Goal: Task Accomplishment & Management: Manage account settings

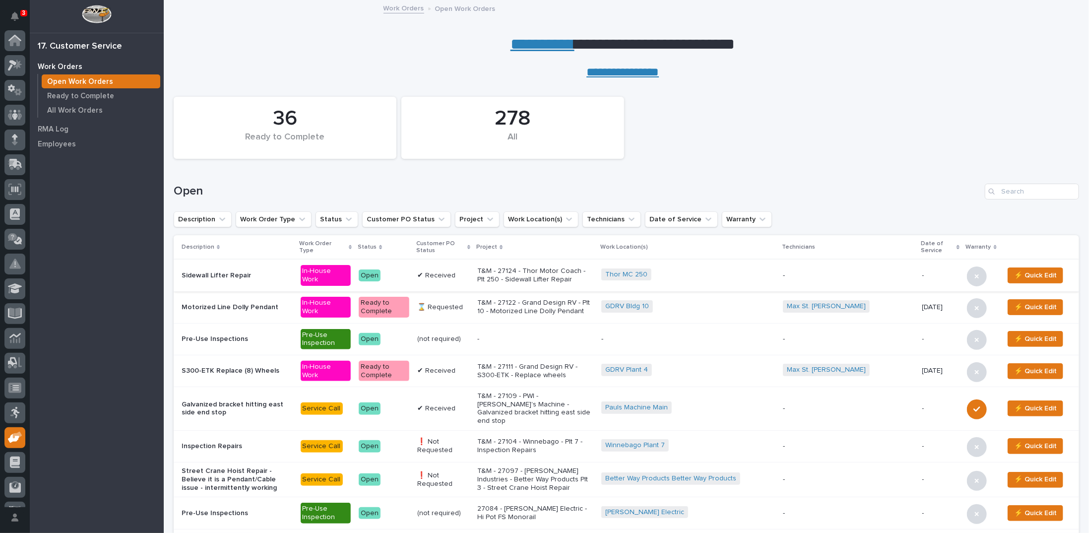
scroll to position [44, 0]
click at [1017, 189] on input "Search" at bounding box center [1032, 192] width 94 height 16
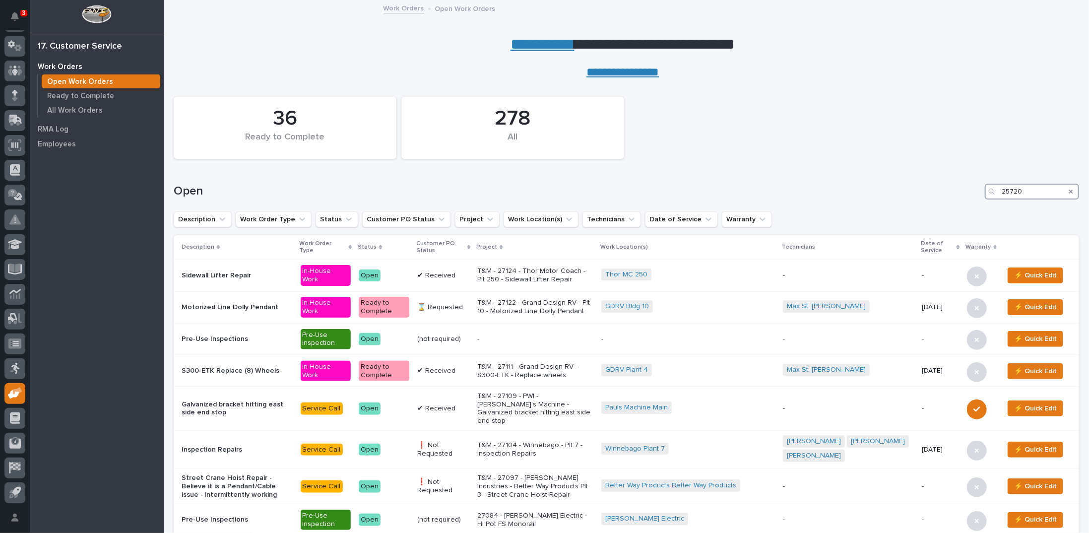
type input "25720"
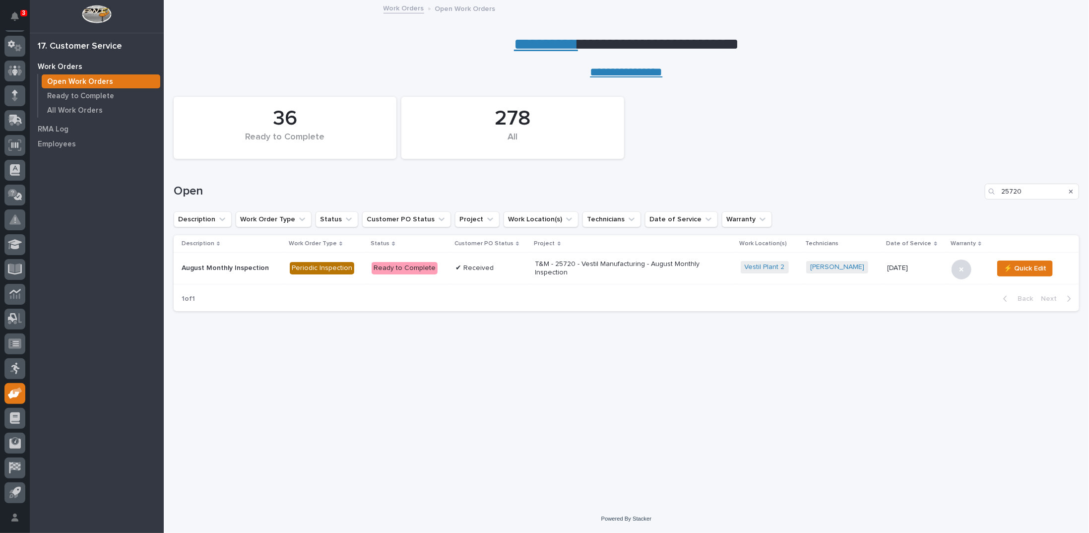
click at [576, 267] on p "T&M - 25720 - Vestil Manufacturing - August Monthly Inspection" at bounding box center [623, 268] width 174 height 17
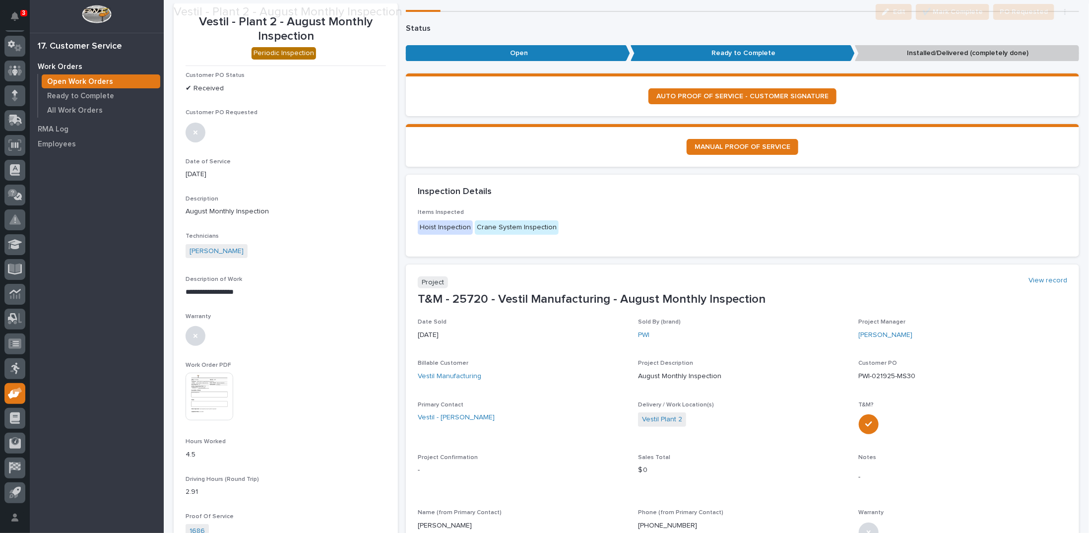
scroll to position [99, 0]
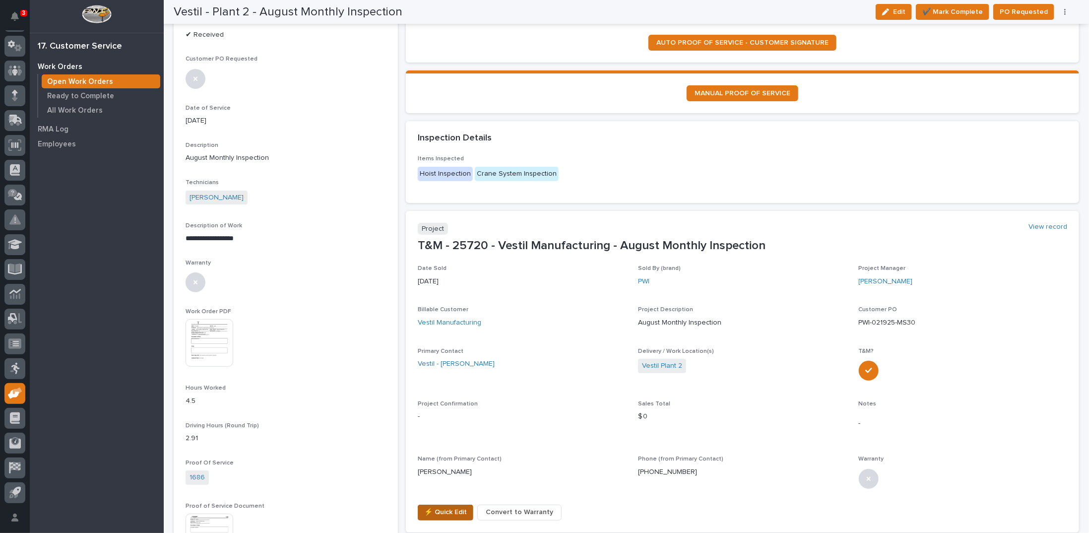
click at [430, 511] on span "⚡ Quick Edit" at bounding box center [445, 512] width 43 height 12
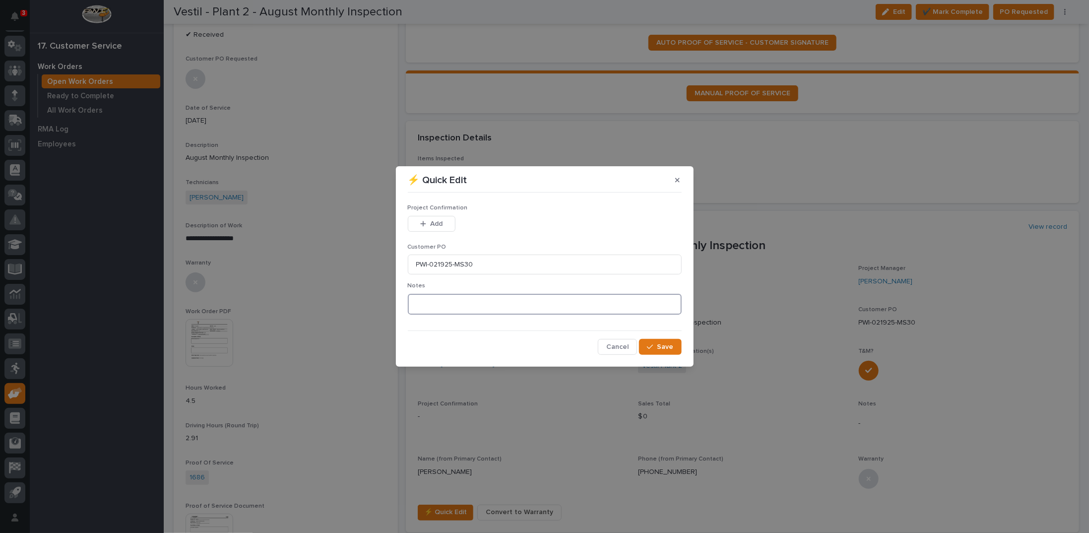
click at [427, 303] on textarea at bounding box center [545, 304] width 274 height 21
type textarea "*********"
click at [435, 221] on span "Add" at bounding box center [436, 223] width 12 height 9
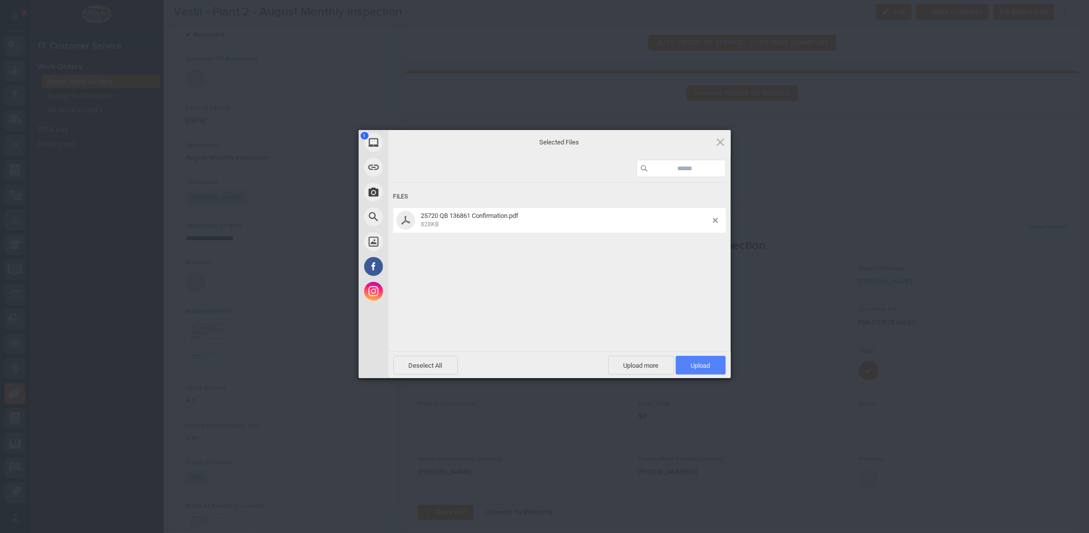
click at [688, 366] on span "Upload 1" at bounding box center [701, 365] width 50 height 19
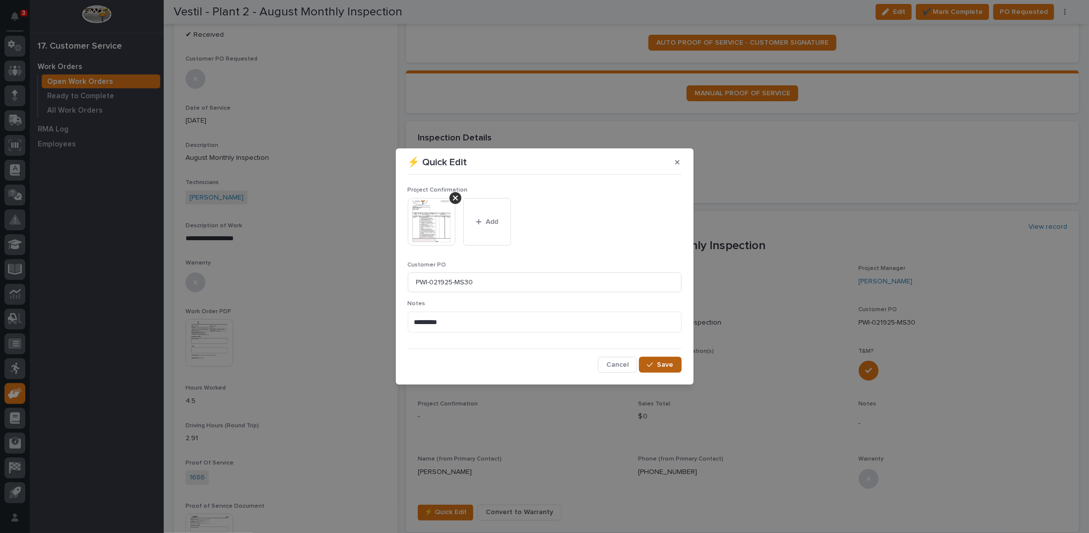
click at [659, 365] on span "Save" at bounding box center [666, 364] width 16 height 9
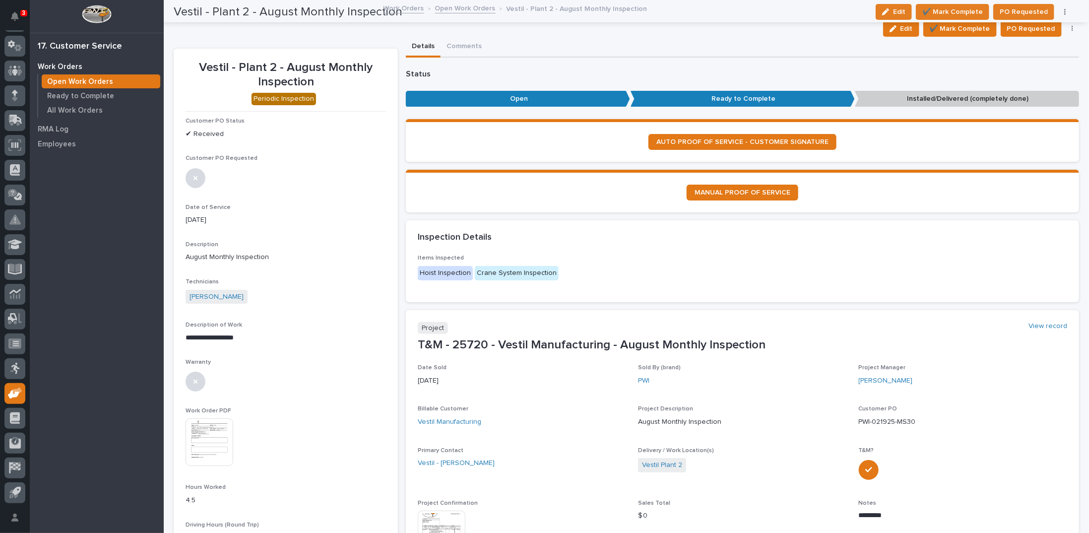
scroll to position [0, 0]
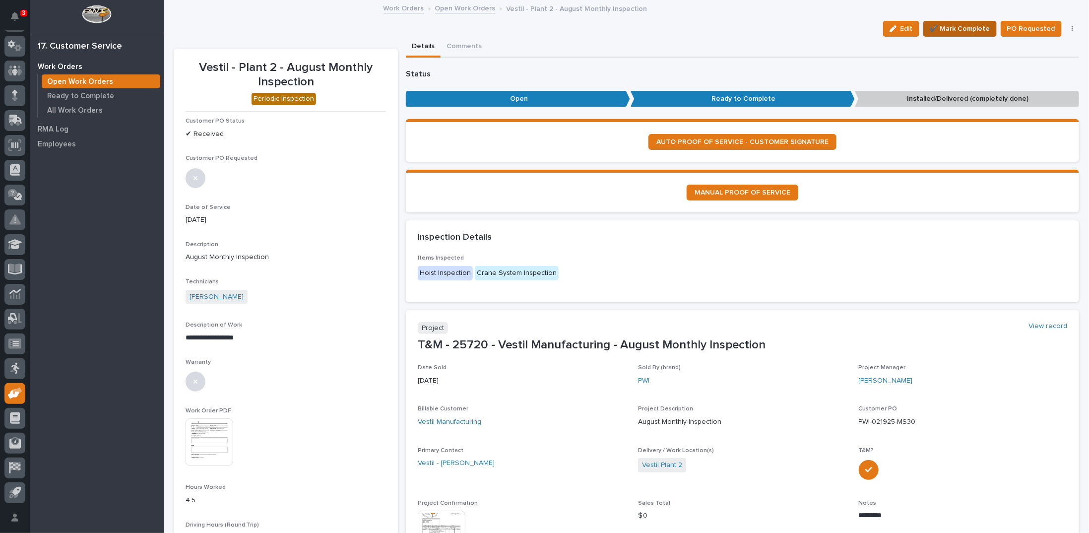
click at [965, 28] on span "✔️ Mark Complete" at bounding box center [960, 29] width 61 height 12
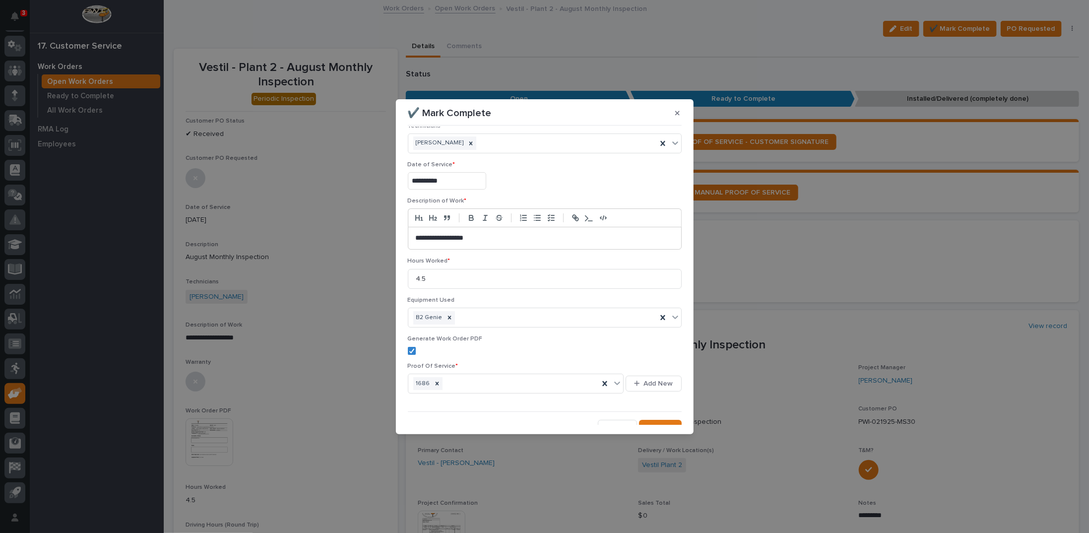
scroll to position [23, 0]
click at [658, 419] on span "Save" at bounding box center [666, 419] width 16 height 9
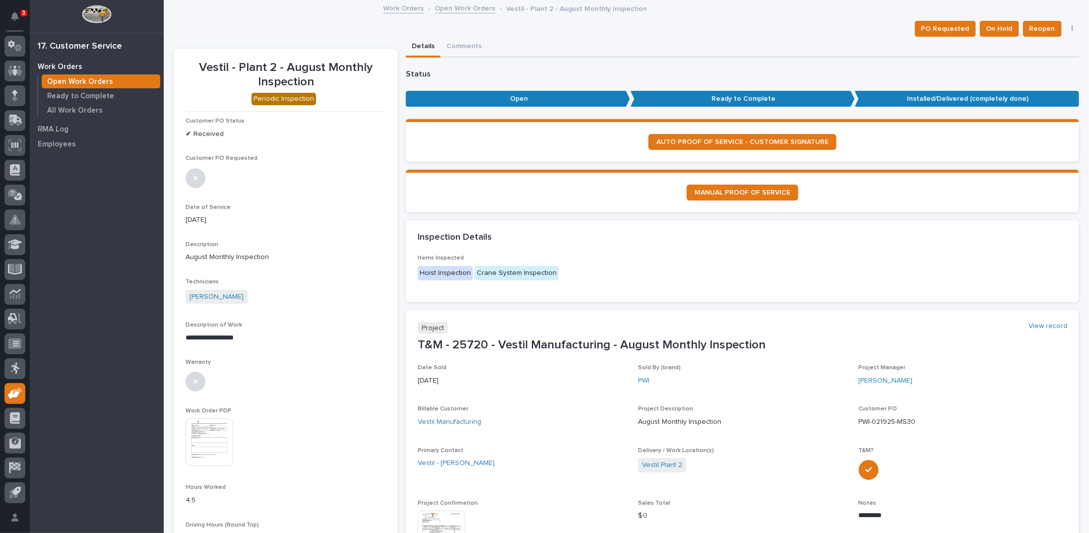
click at [467, 6] on link "Open Work Orders" at bounding box center [465, 7] width 61 height 11
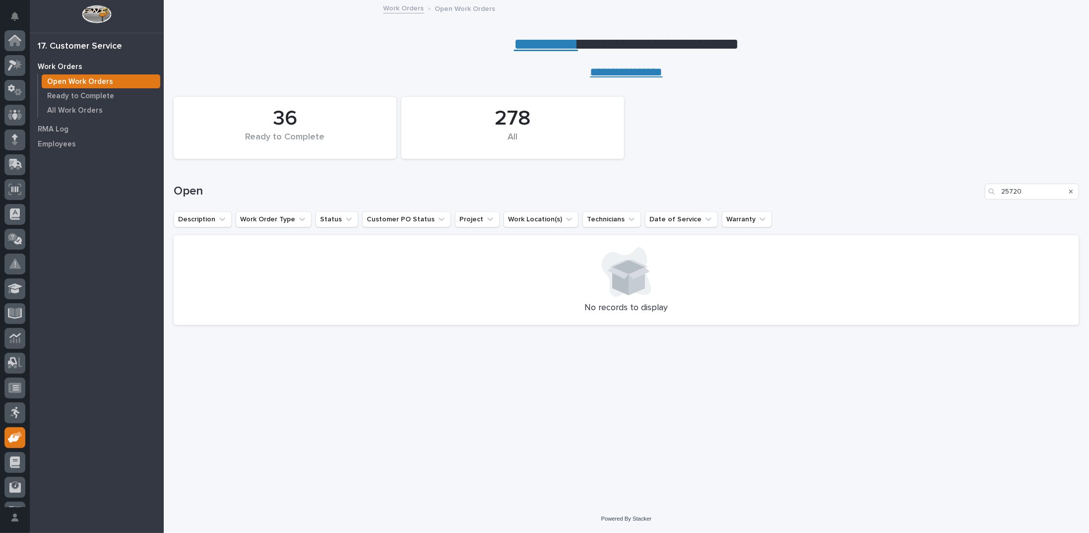
scroll to position [44, 0]
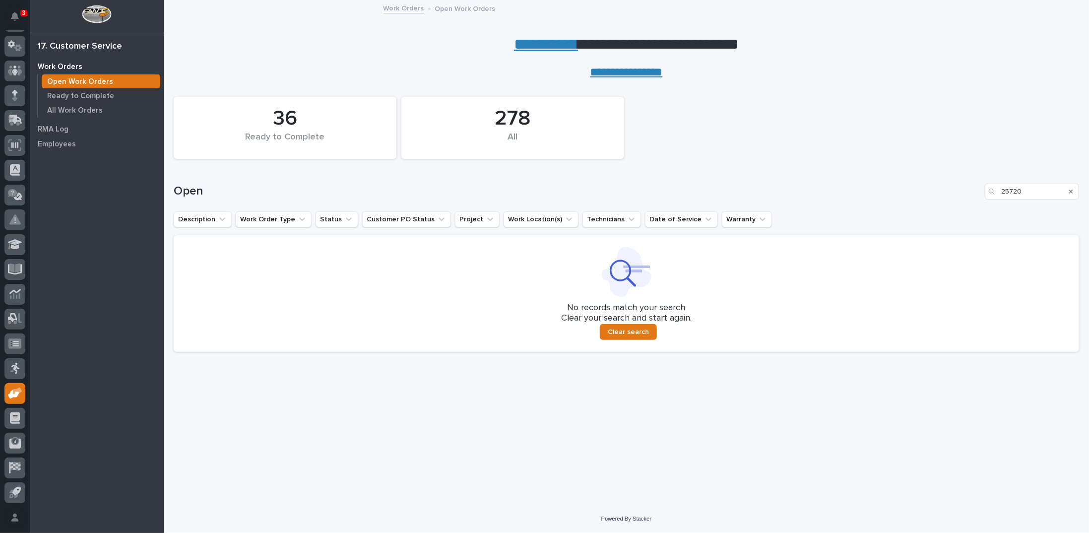
click at [1072, 190] on icon "Search" at bounding box center [1072, 192] width 4 height 6
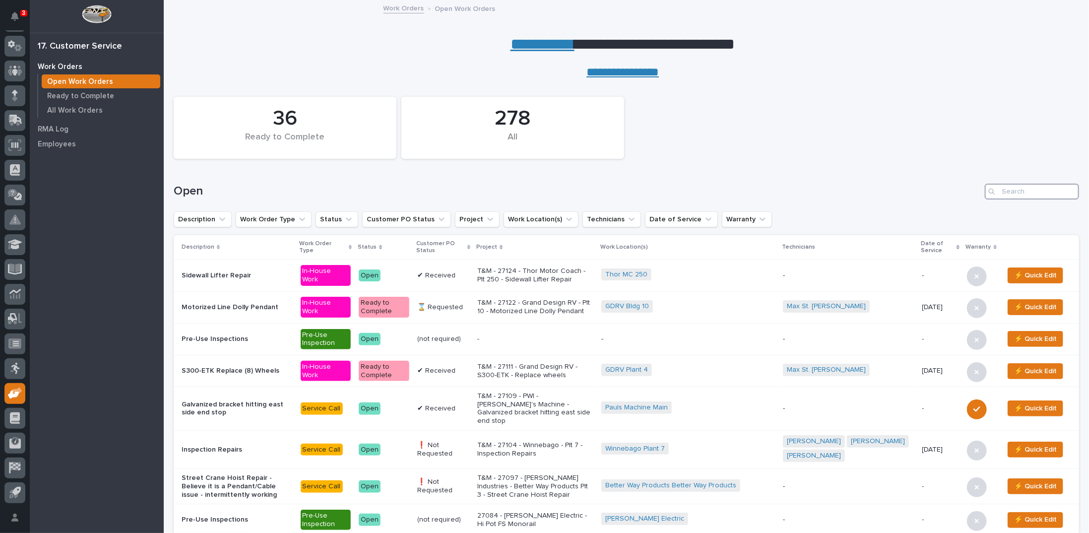
click at [1015, 187] on input "Search" at bounding box center [1032, 192] width 94 height 16
type input "26582"
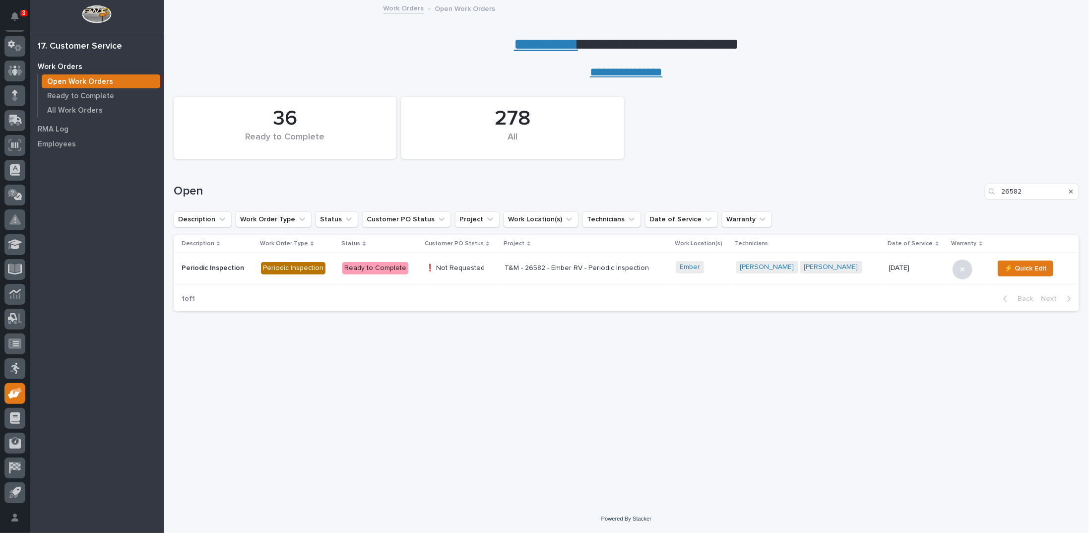
click at [558, 267] on p "T&M - 26582 - Ember RV - Periodic Inspection" at bounding box center [586, 268] width 163 height 8
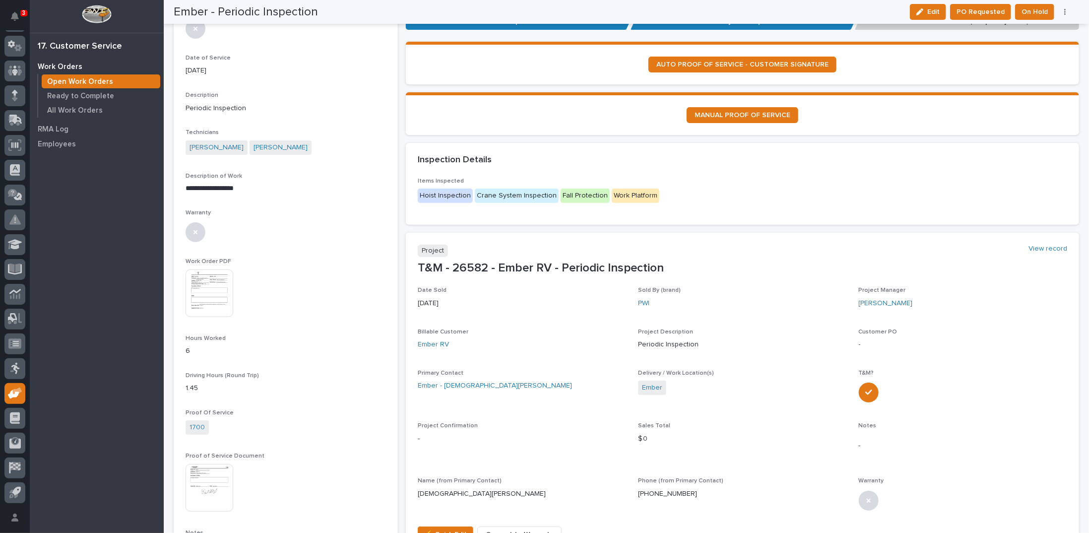
scroll to position [149, 0]
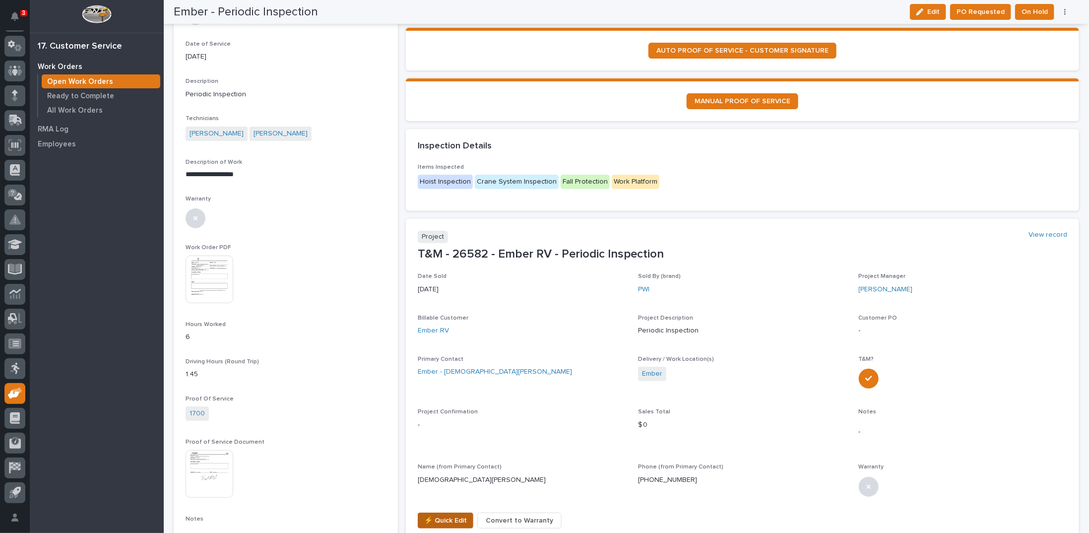
click at [437, 518] on span "⚡ Quick Edit" at bounding box center [445, 521] width 43 height 12
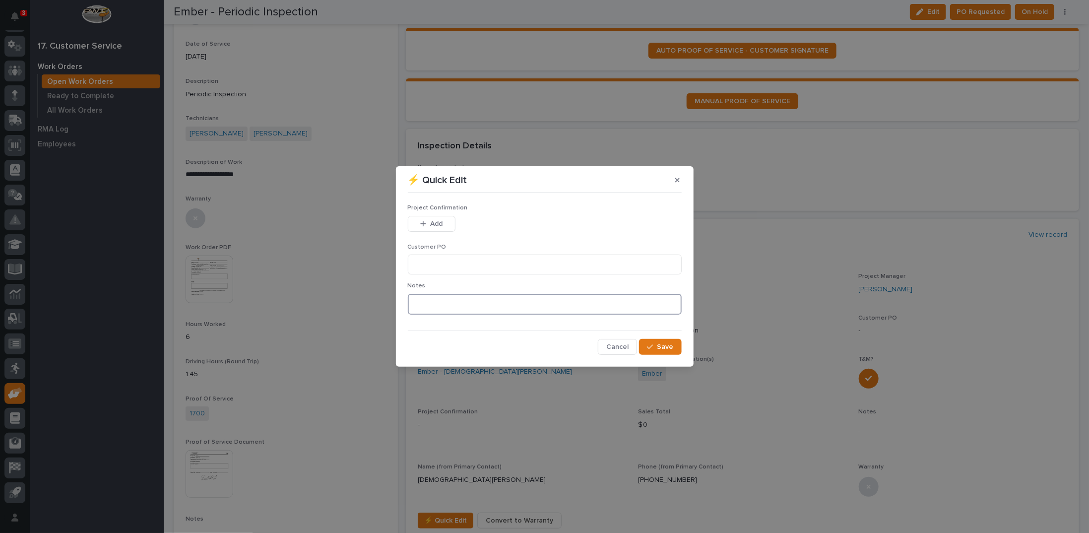
click at [436, 305] on textarea at bounding box center [545, 304] width 274 height 21
type textarea "*********"
click at [665, 346] on span "Save" at bounding box center [666, 346] width 16 height 9
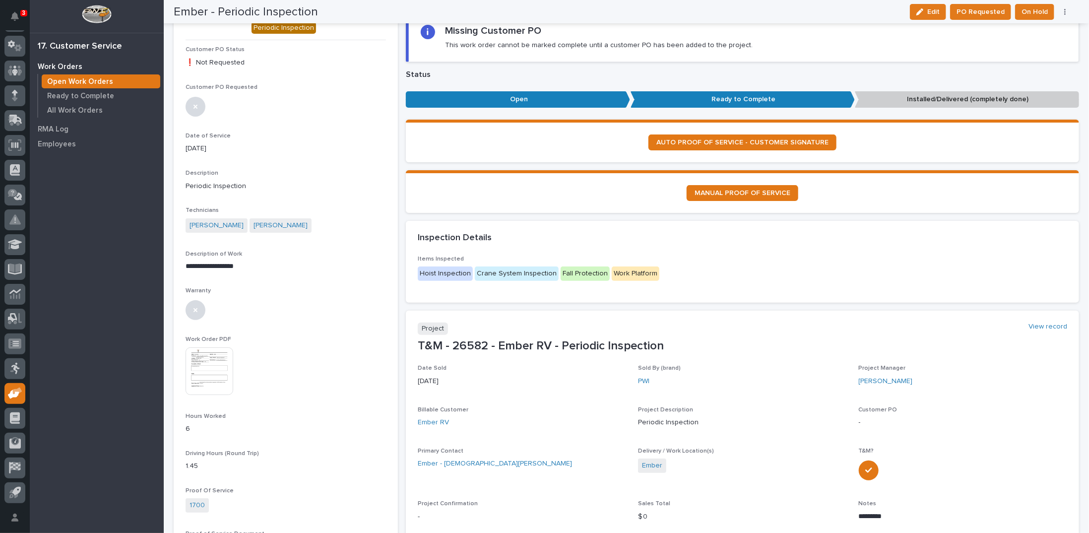
scroll to position [0, 0]
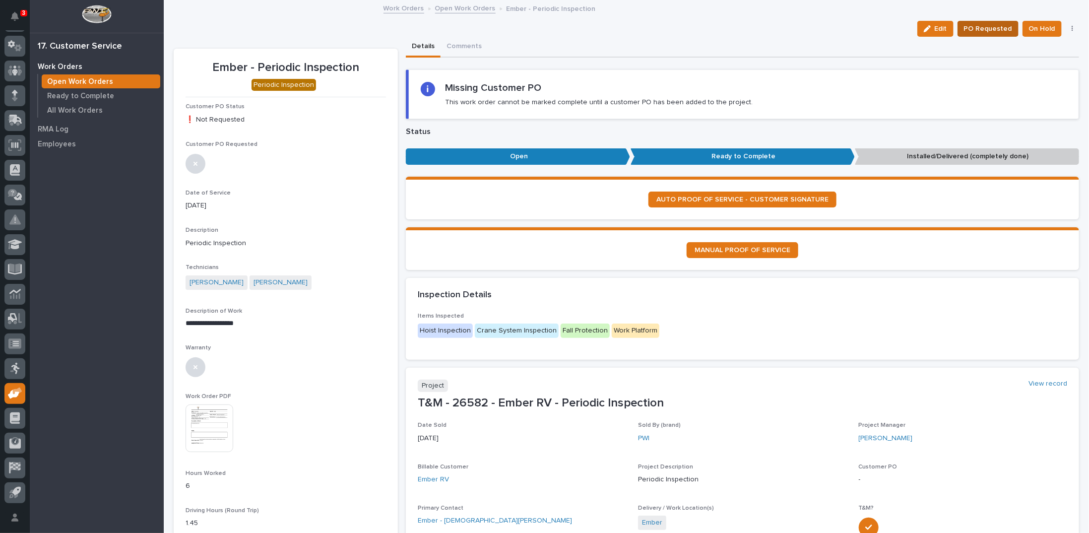
click at [991, 26] on span "PO Requested" at bounding box center [988, 29] width 48 height 12
click at [452, 7] on link "Open Work Orders" at bounding box center [465, 7] width 61 height 11
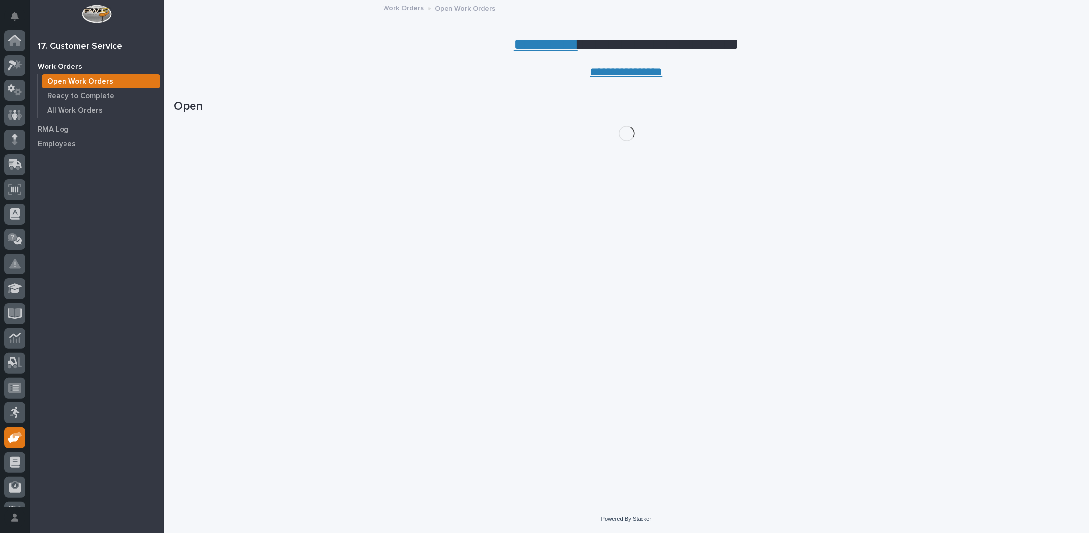
scroll to position [44, 0]
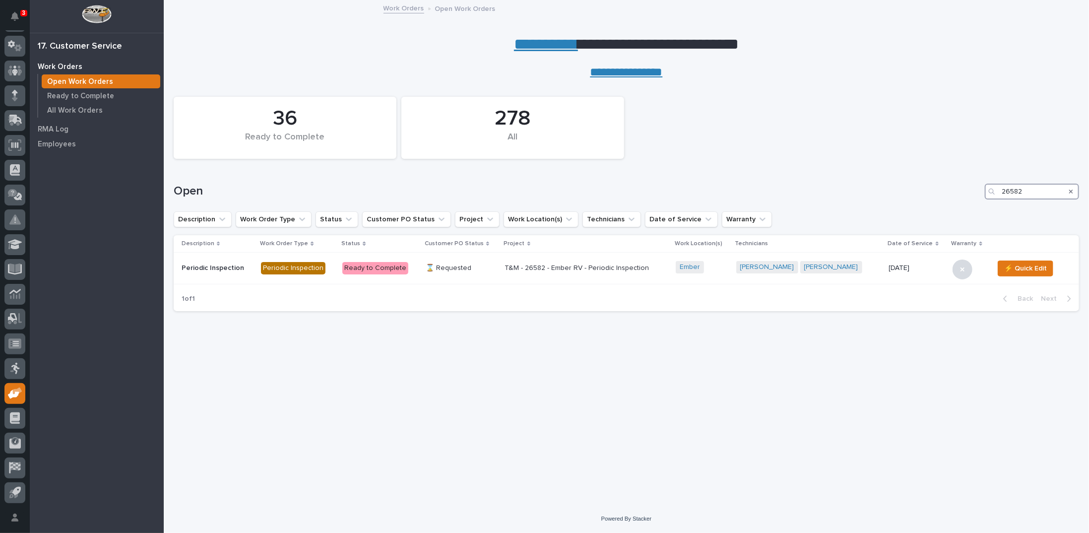
drag, startPoint x: 1027, startPoint y: 190, endPoint x: 925, endPoint y: 179, distance: 102.3
click at [935, 185] on div "Open 26582" at bounding box center [627, 192] width 906 height 16
type input "26425"
click at [564, 268] on p "T&M - 26425 - Premier Truck Rental - Periodic Inspection" at bounding box center [577, 268] width 174 height 17
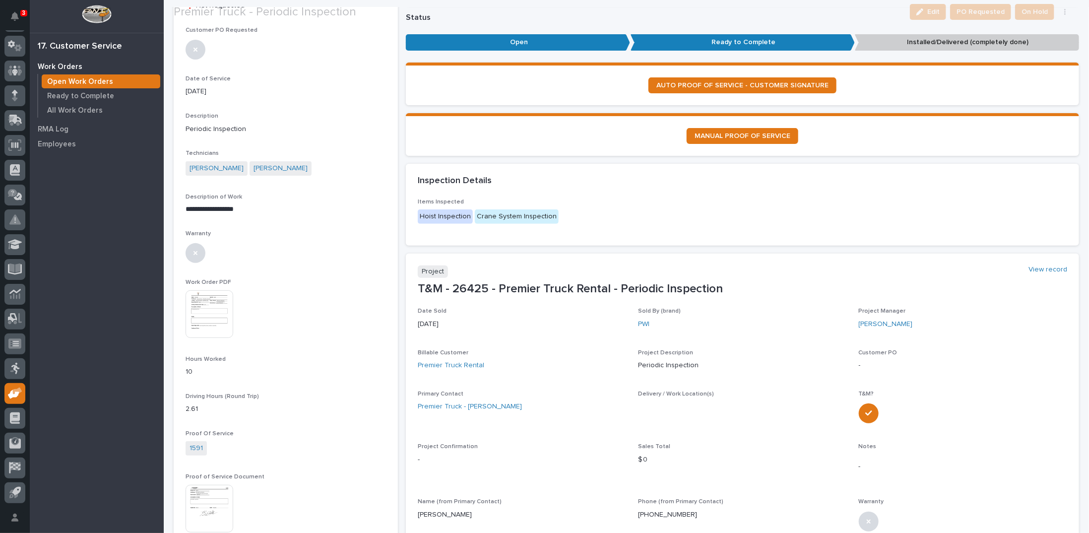
scroll to position [199, 0]
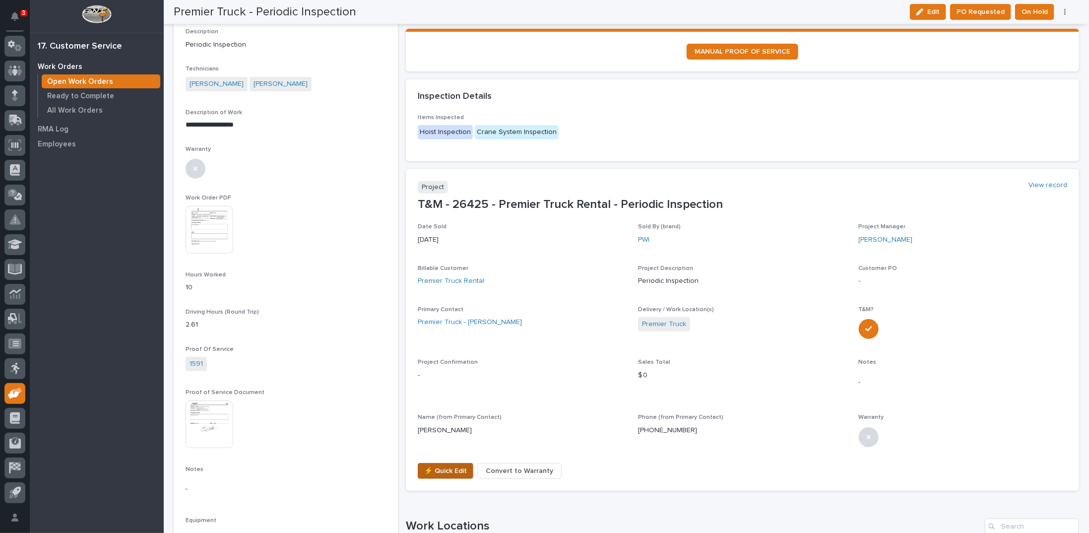
click at [442, 471] on span "⚡ Quick Edit" at bounding box center [445, 471] width 43 height 12
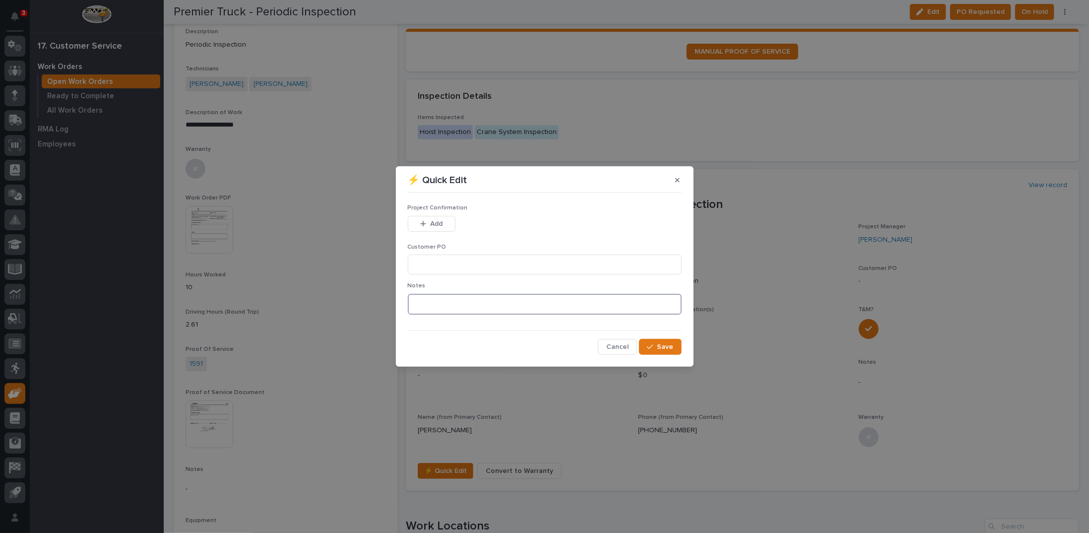
click at [425, 306] on textarea at bounding box center [545, 304] width 274 height 21
type textarea "*********"
click at [442, 259] on input at bounding box center [545, 265] width 274 height 20
type input "No PO Required"
click at [433, 216] on button "Add" at bounding box center [432, 224] width 48 height 16
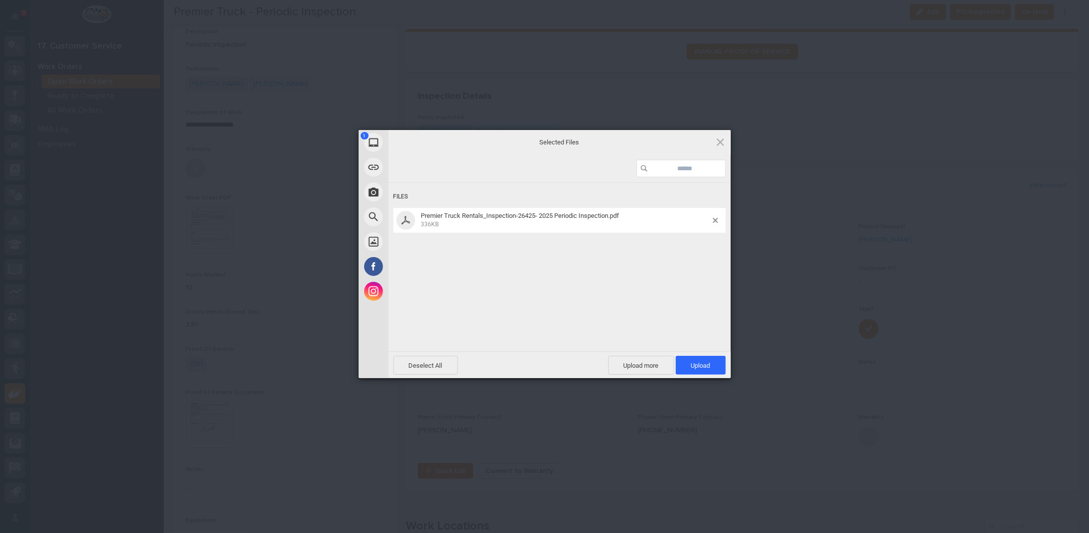
click at [713, 222] on span "Premier Truck Rentals_Inspection-26425- 2025 Periodic Inspection.pdf 336KB" at bounding box center [565, 220] width 295 height 16
click at [716, 217] on div "Premier Truck Rentals_Inspection-26425- 2025 Periodic Inspection.pdf 336KB" at bounding box center [560, 220] width 333 height 25
click at [714, 220] on span at bounding box center [715, 220] width 5 height 5
click at [699, 363] on span "Upload 1" at bounding box center [700, 365] width 19 height 7
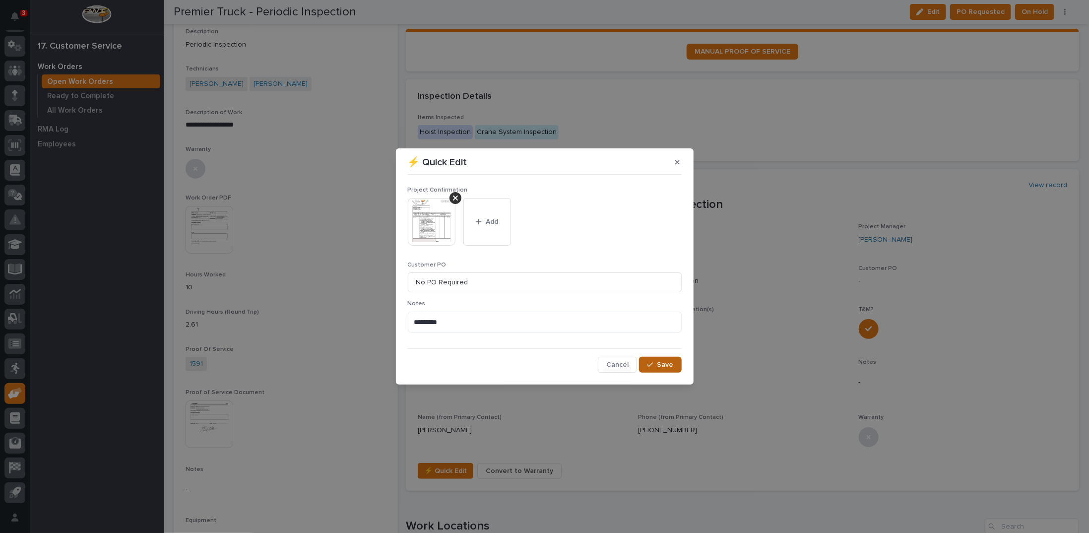
click at [658, 367] on button "Save" at bounding box center [660, 365] width 42 height 16
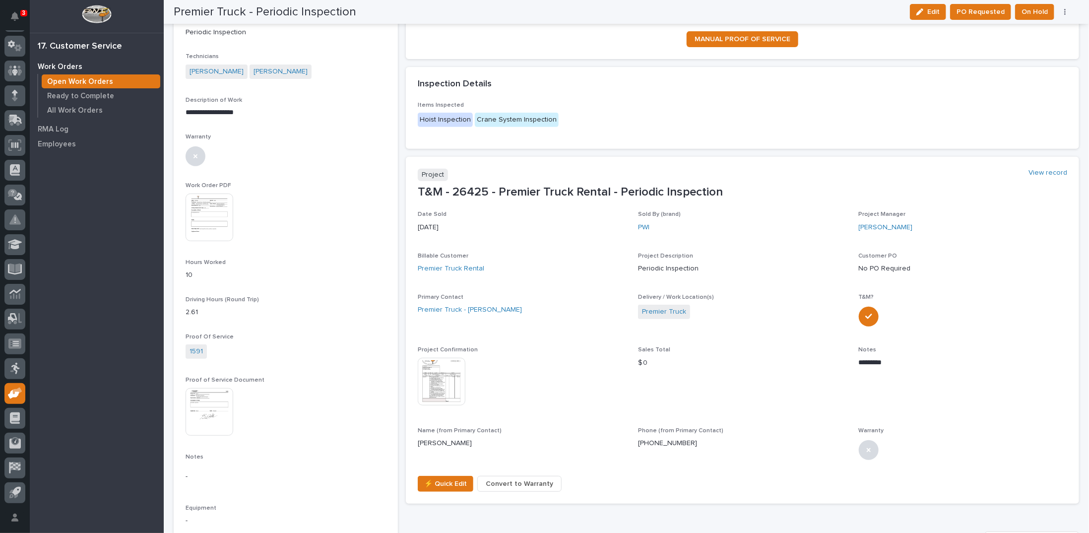
scroll to position [0, 0]
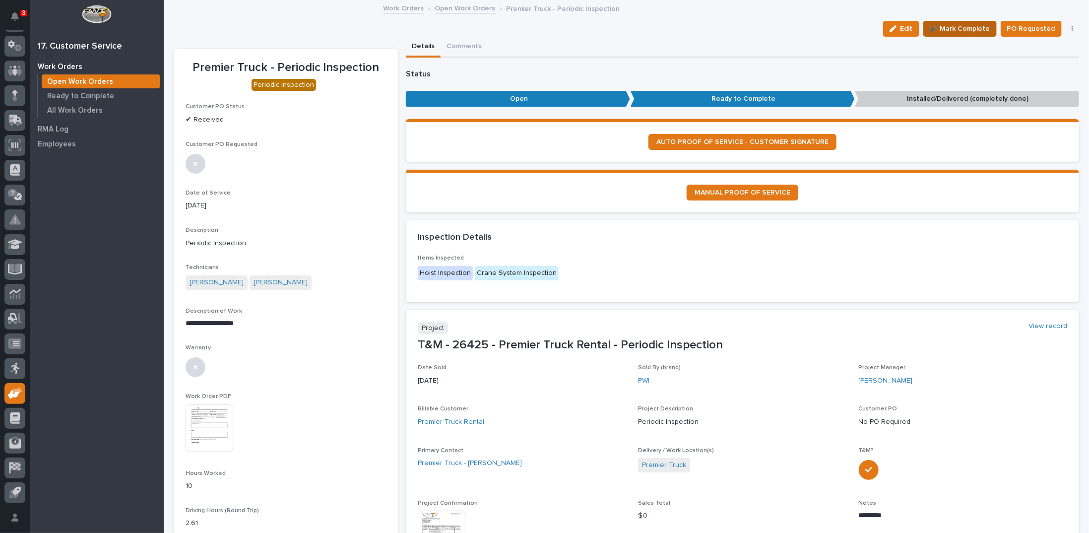
click at [958, 29] on span "✔️ Mark Complete" at bounding box center [960, 29] width 61 height 12
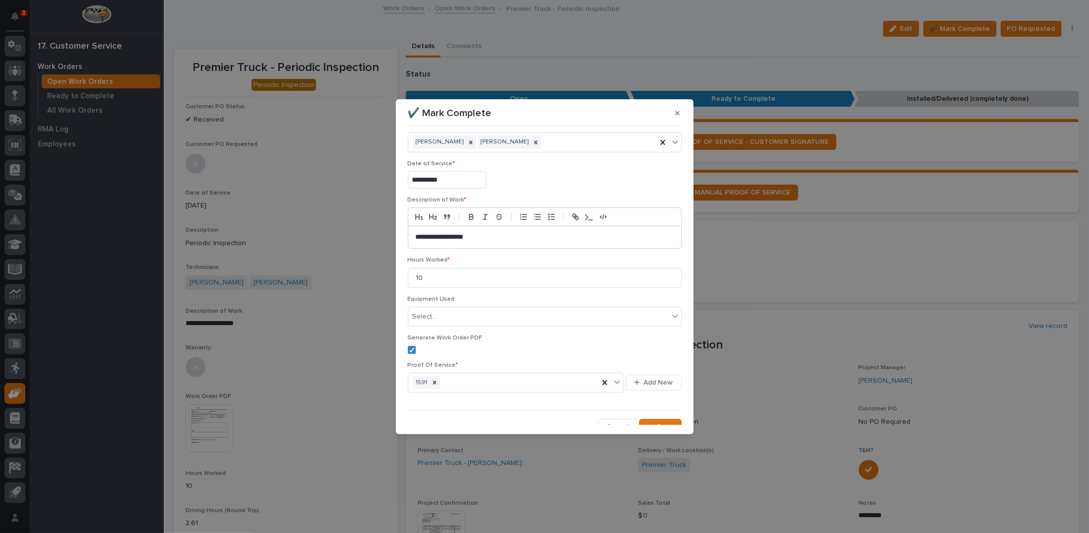
scroll to position [23, 0]
click at [672, 418] on button "Save" at bounding box center [660, 419] width 42 height 16
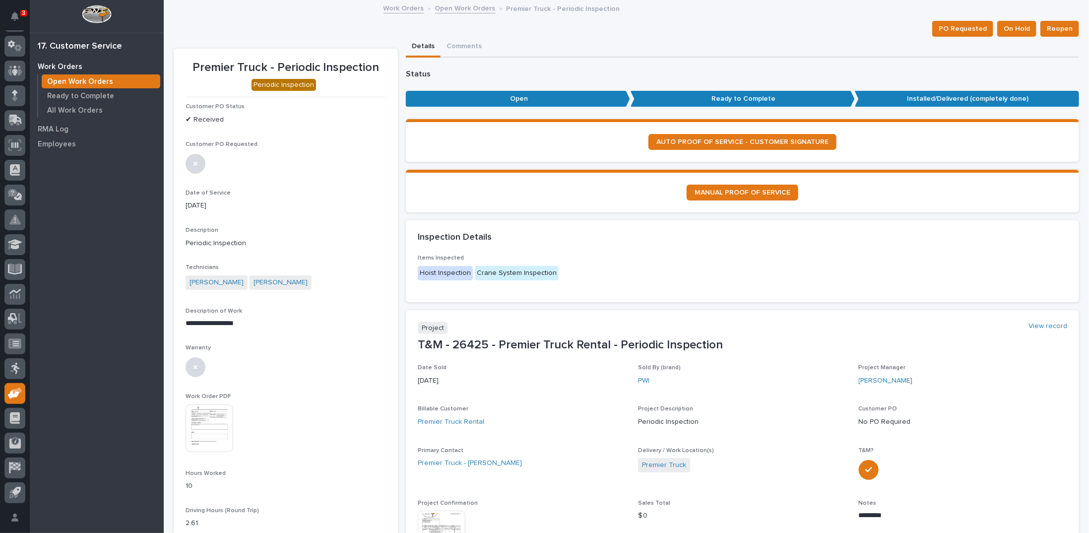
click at [447, 6] on link "Open Work Orders" at bounding box center [465, 7] width 61 height 11
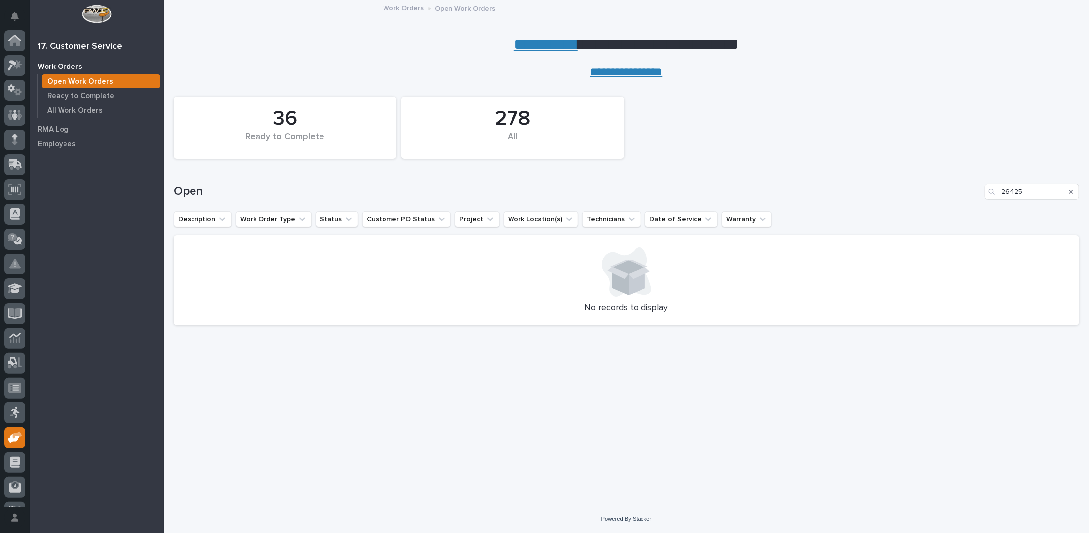
scroll to position [44, 0]
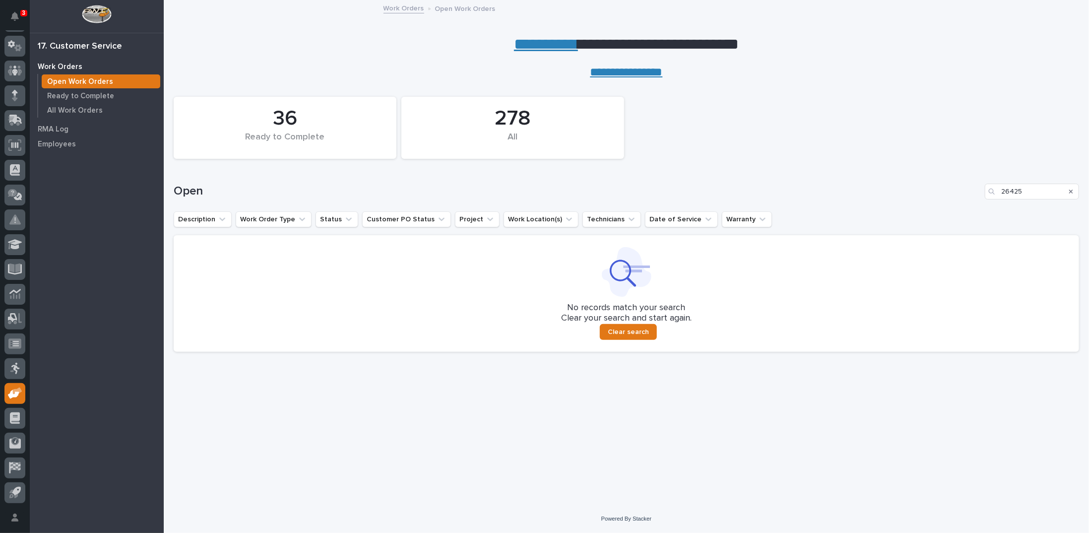
drag, startPoint x: 1071, startPoint y: 190, endPoint x: 584, endPoint y: 90, distance: 497.0
click at [1071, 189] on icon "Search" at bounding box center [1072, 192] width 4 height 6
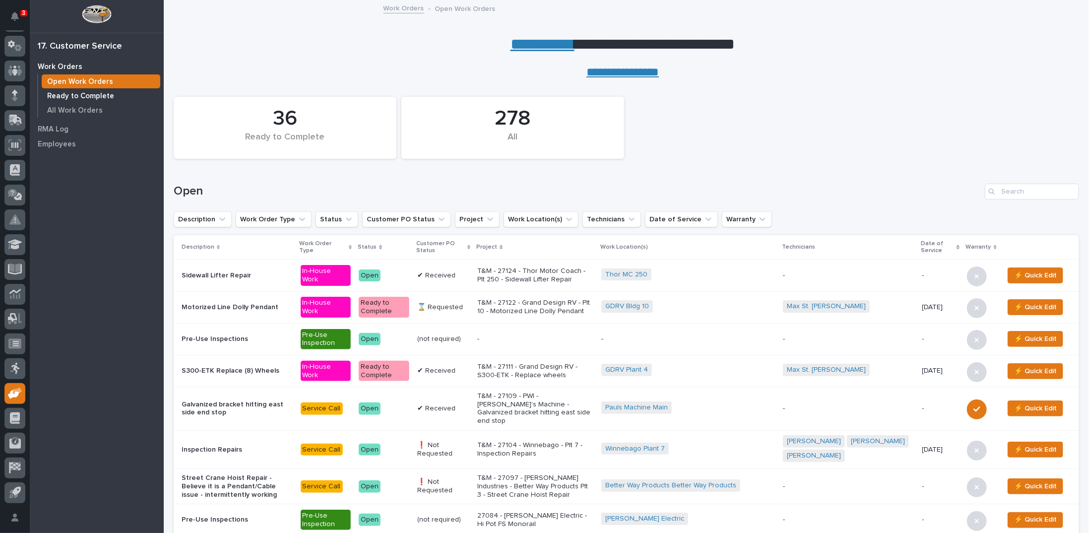
click at [89, 97] on p "Ready to Complete" at bounding box center [80, 96] width 67 height 9
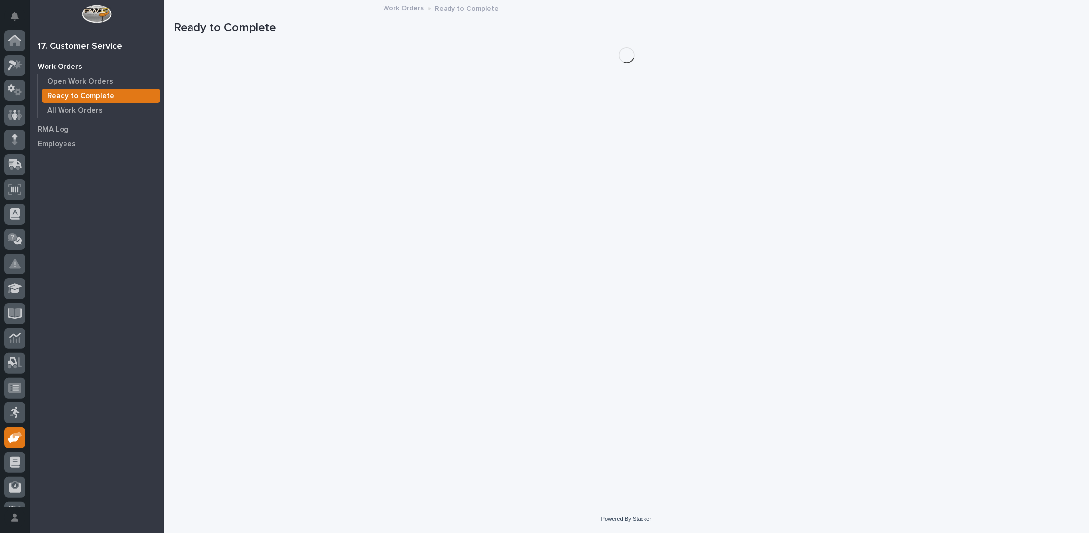
scroll to position [44, 0]
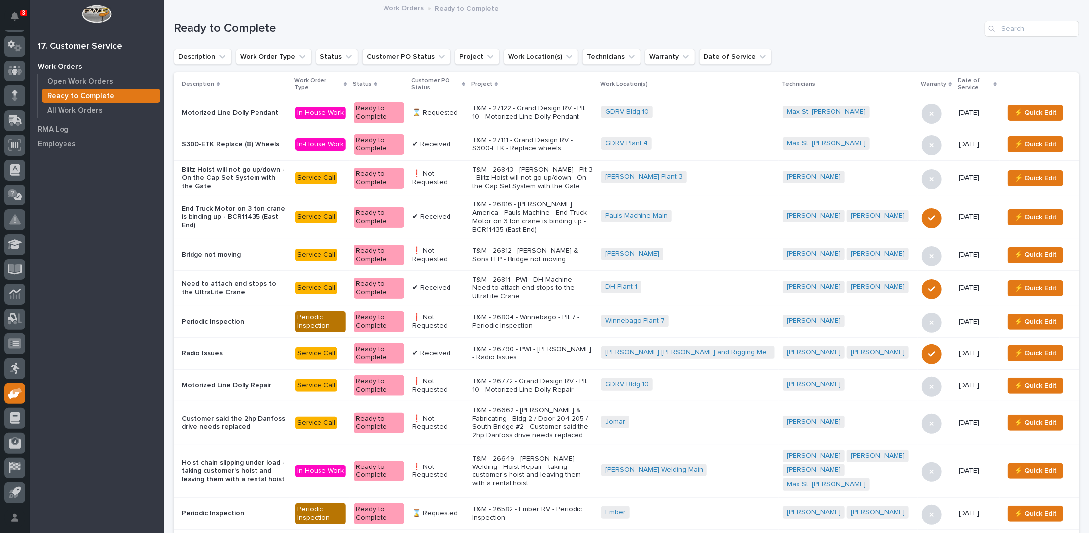
click at [466, 82] on icon at bounding box center [464, 84] width 3 height 4
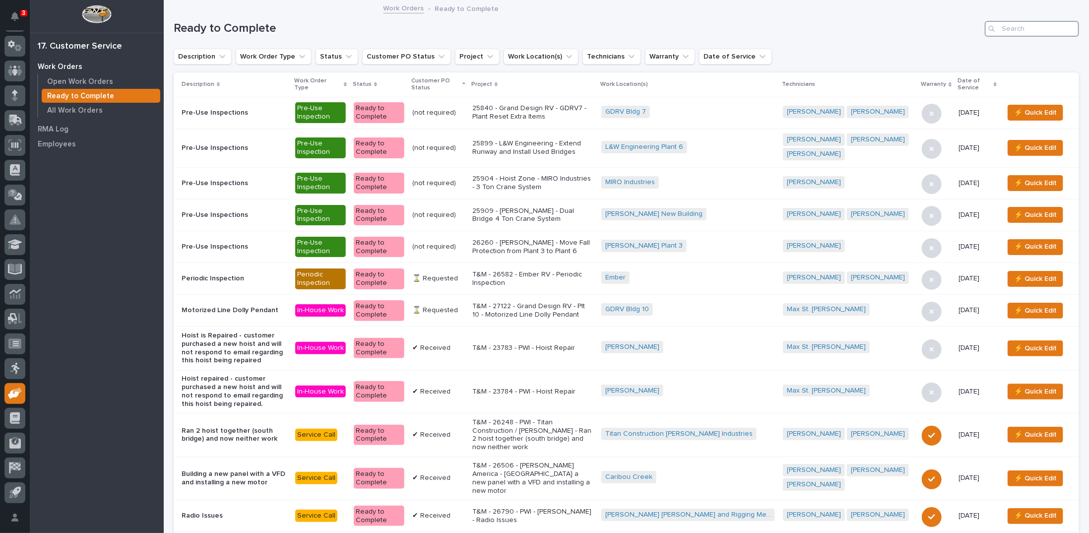
click at [1016, 29] on input "Search" at bounding box center [1032, 29] width 94 height 16
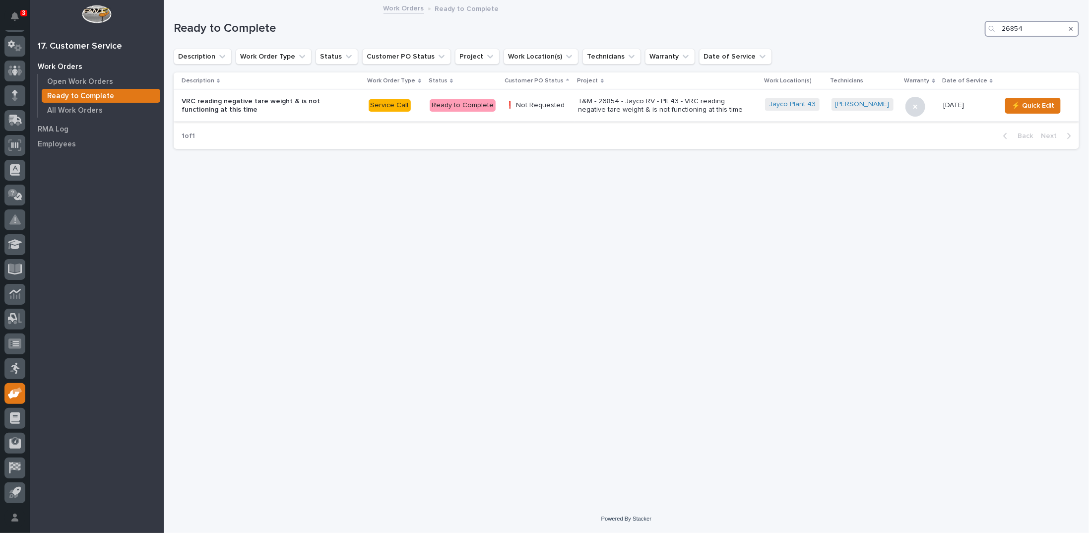
type input "26854"
click at [656, 102] on p "T&M - 26854 - Jayco RV - Plt 43 - VRC reading negative tare weight & is not fun…" at bounding box center [666, 105] width 174 height 17
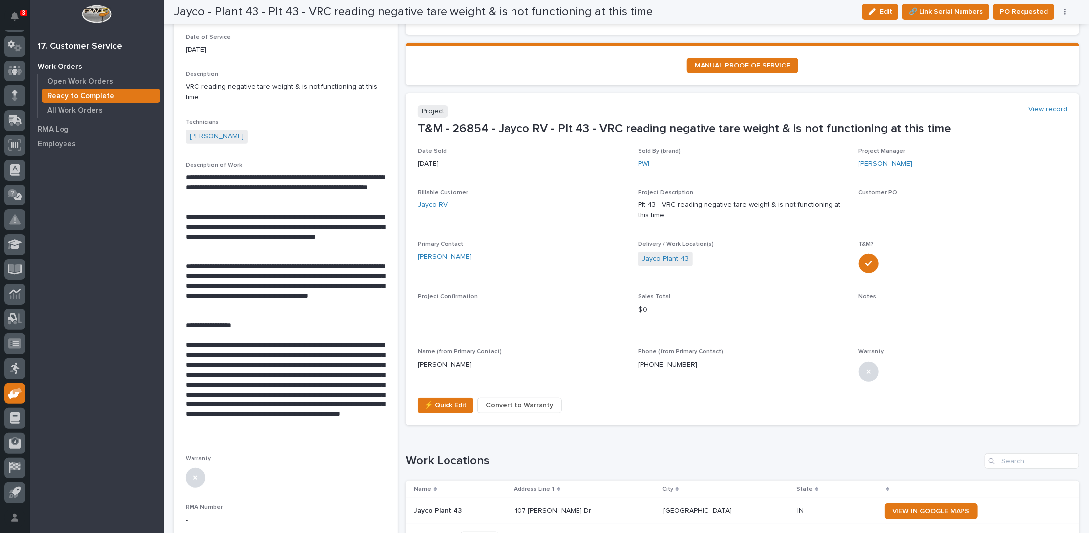
scroll to position [199, 0]
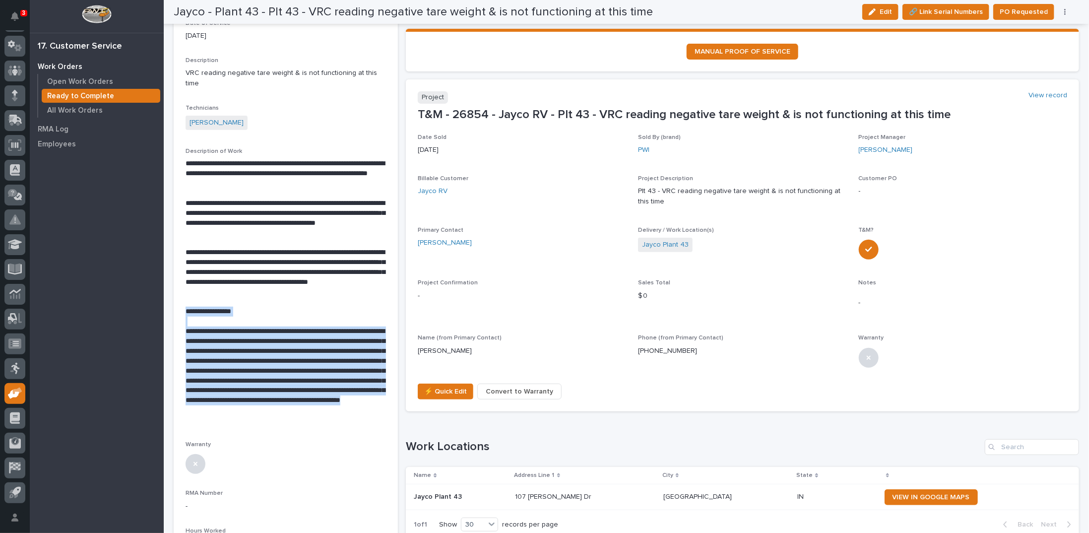
drag, startPoint x: 187, startPoint y: 301, endPoint x: 372, endPoint y: 411, distance: 215.9
click at [372, 411] on div "**********" at bounding box center [286, 292] width 201 height 267
copy div "**********"
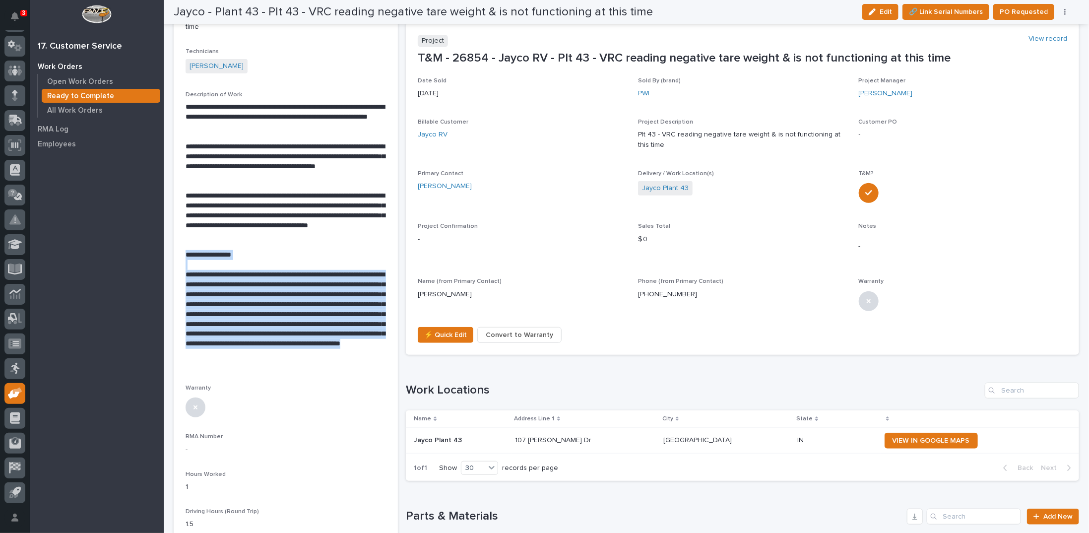
scroll to position [248, 0]
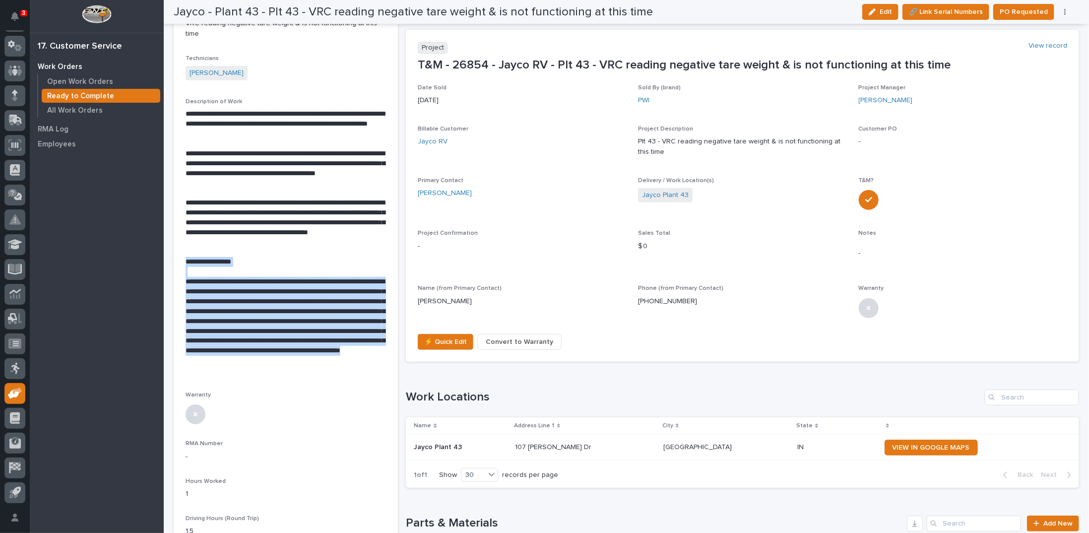
click at [317, 278] on p "**********" at bounding box center [285, 326] width 199 height 99
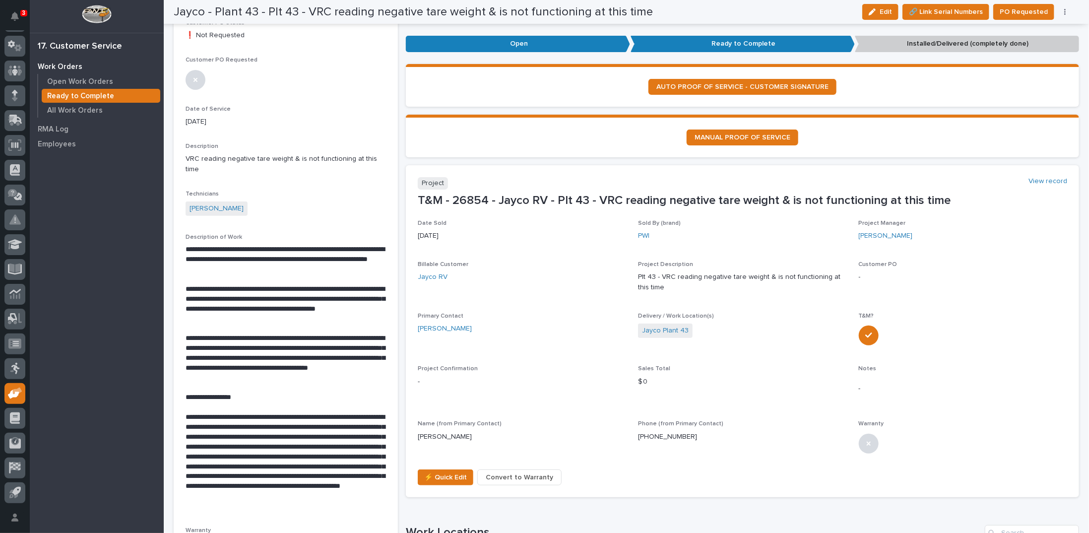
scroll to position [0, 0]
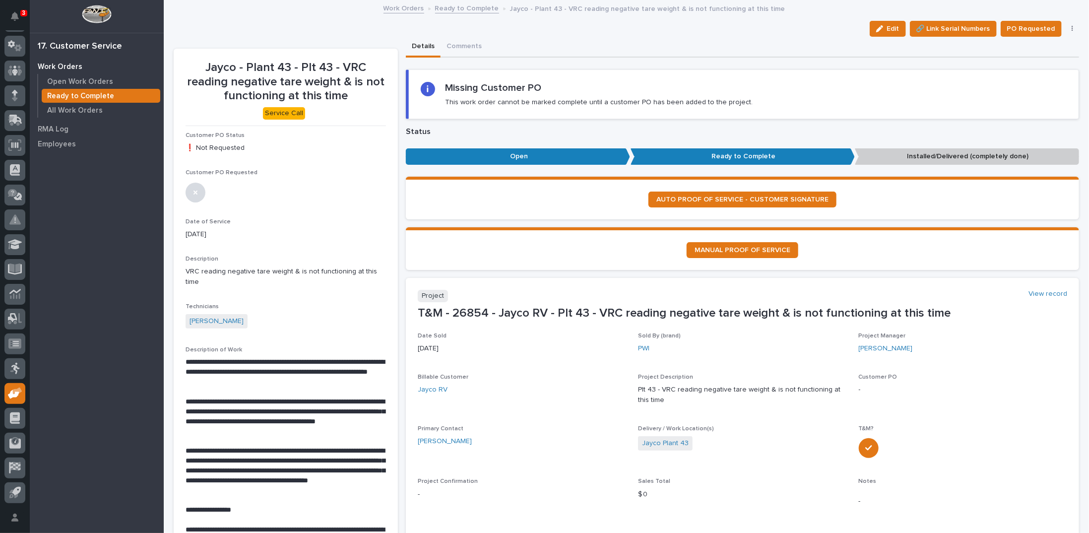
click at [1072, 26] on icon "button" at bounding box center [1072, 29] width 1 height 6
click at [1032, 77] on span "Regenerate PDF" at bounding box center [1041, 80] width 53 height 12
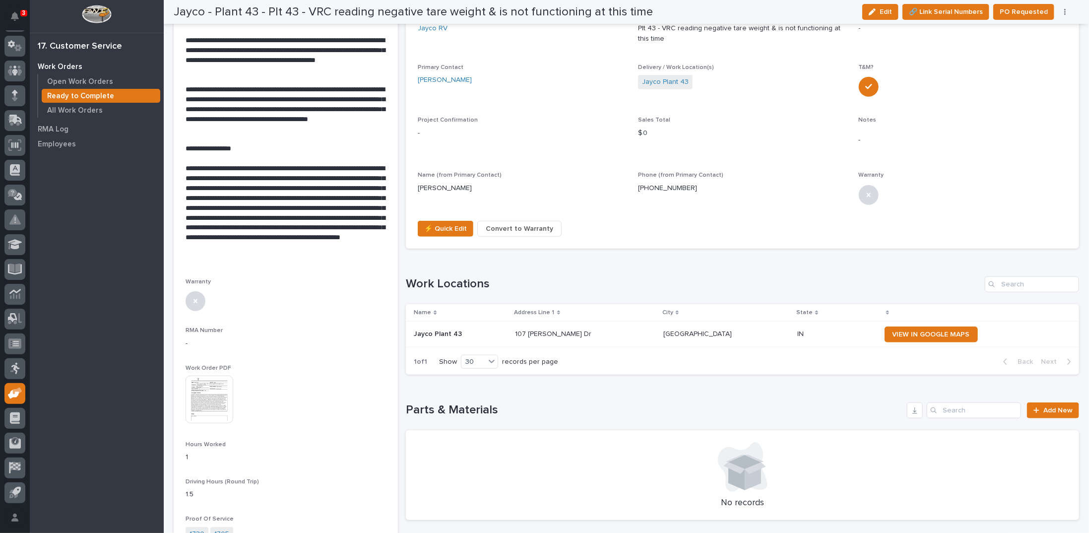
scroll to position [347, 0]
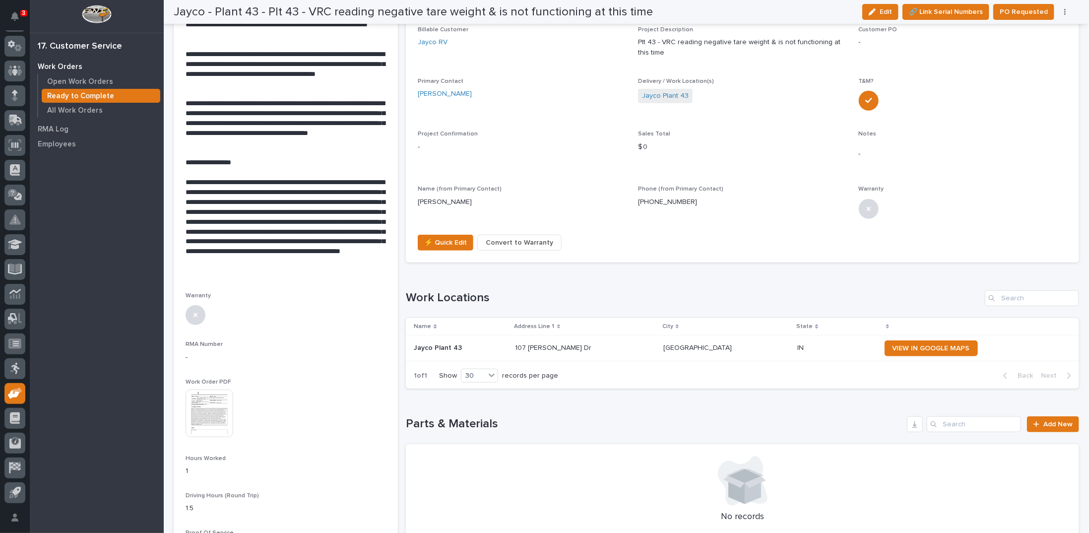
click at [201, 404] on img at bounding box center [210, 414] width 48 height 48
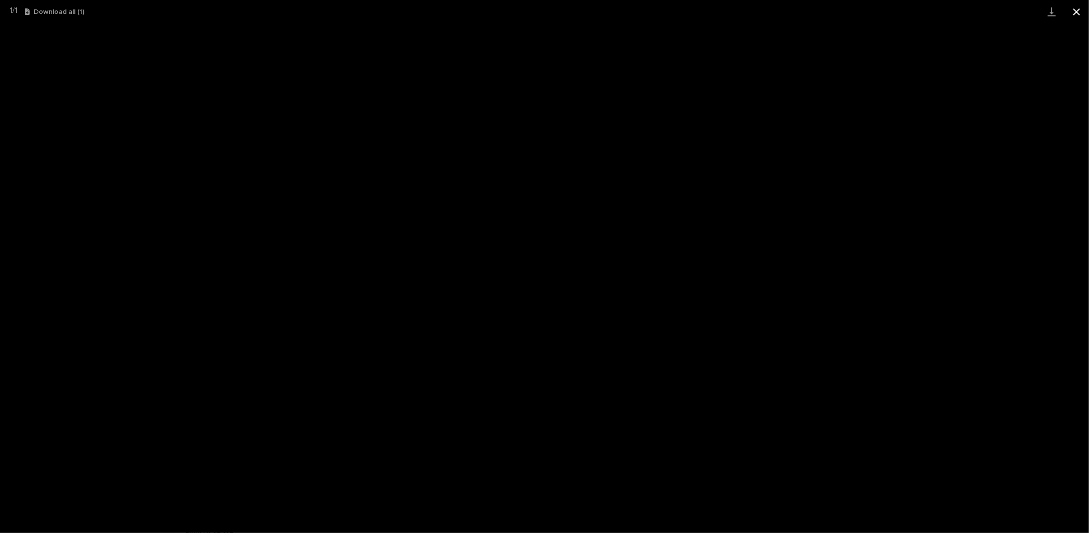
click at [1076, 10] on button "Close gallery" at bounding box center [1077, 11] width 25 height 23
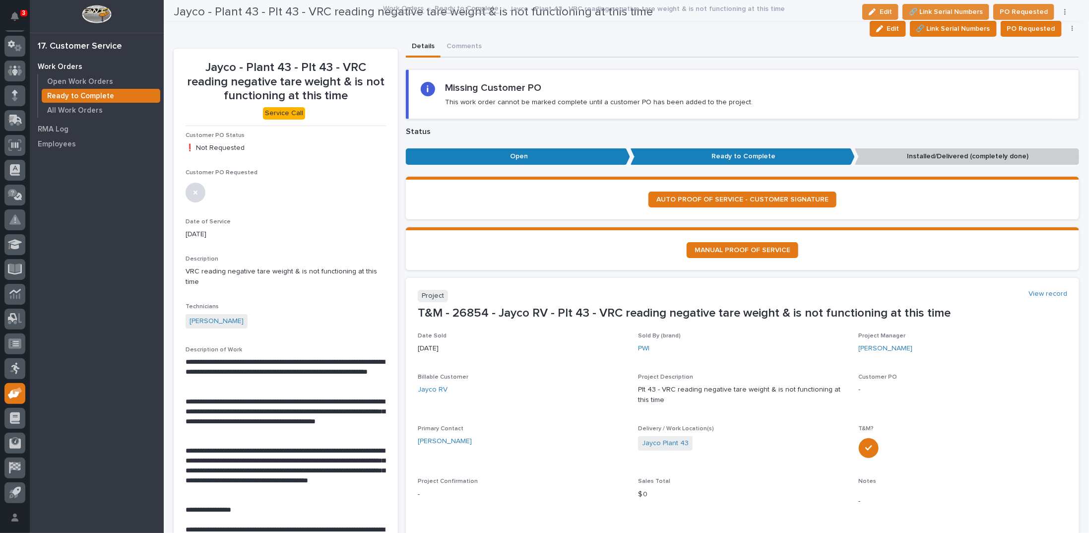
scroll to position [0, 0]
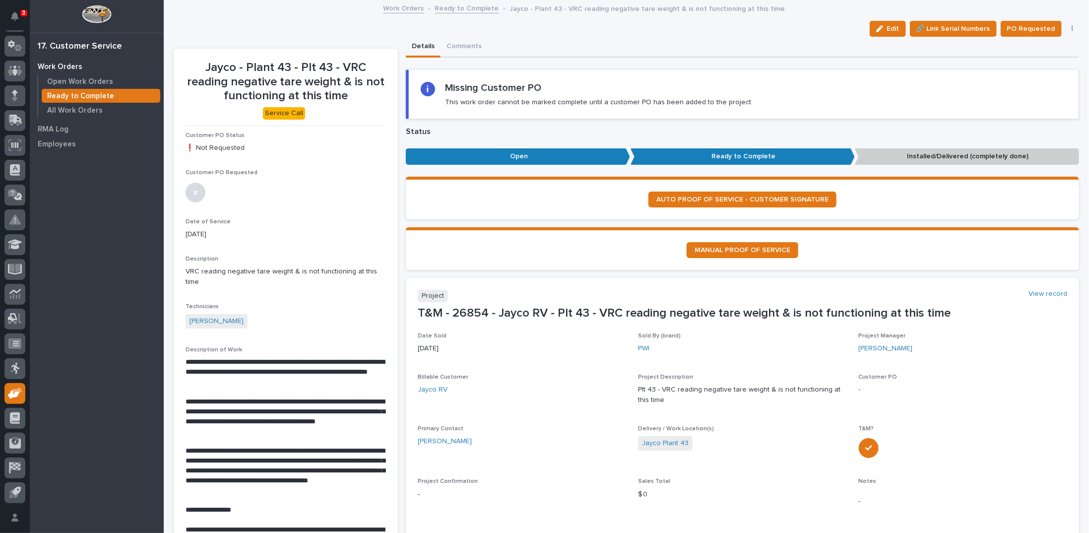
click at [455, 6] on link "Ready to Complete" at bounding box center [467, 7] width 64 height 11
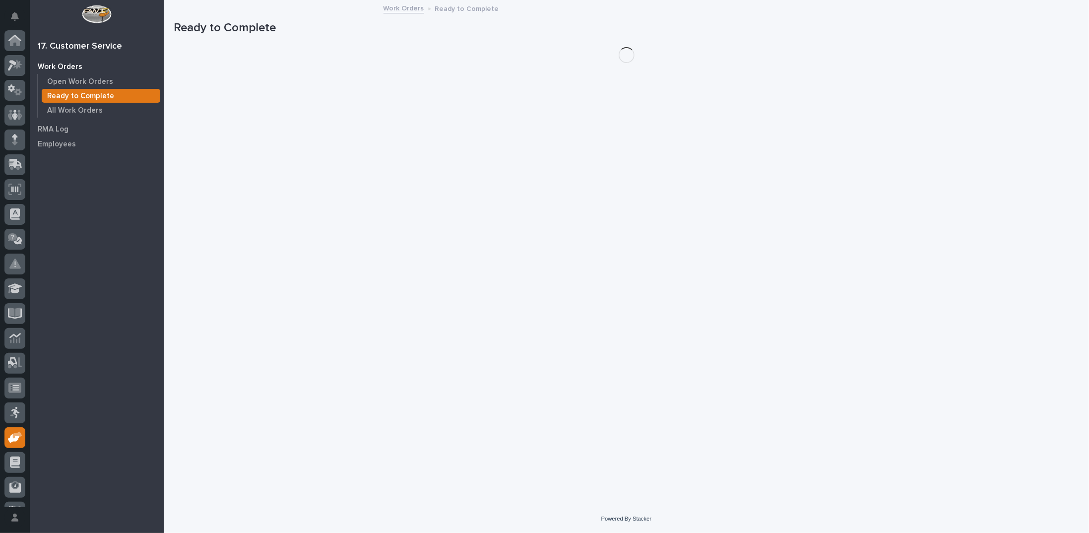
scroll to position [44, 0]
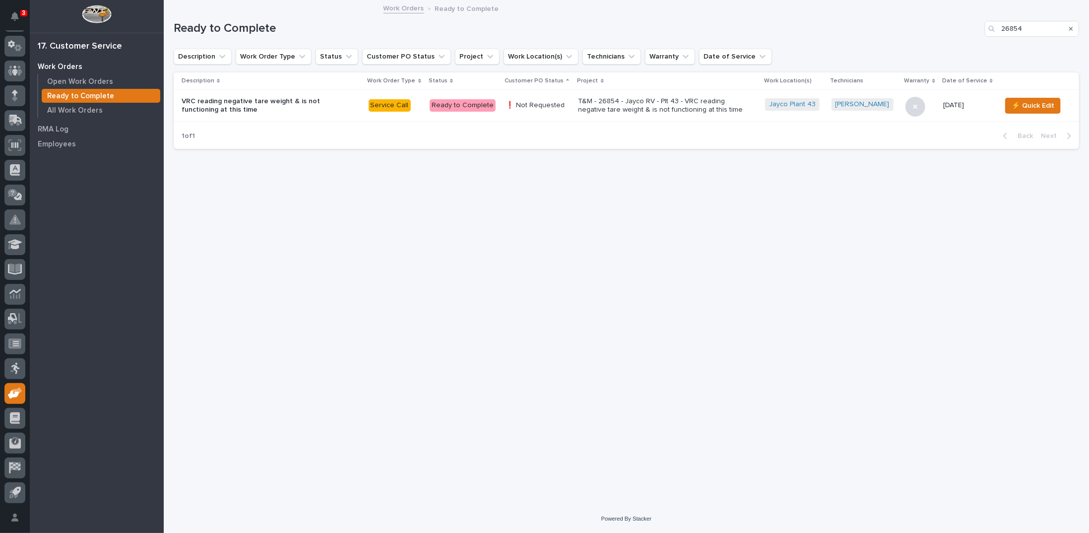
click at [1069, 26] on div "Search" at bounding box center [1072, 29] width 16 height 16
click at [1073, 29] on icon "Search" at bounding box center [1072, 29] width 4 height 4
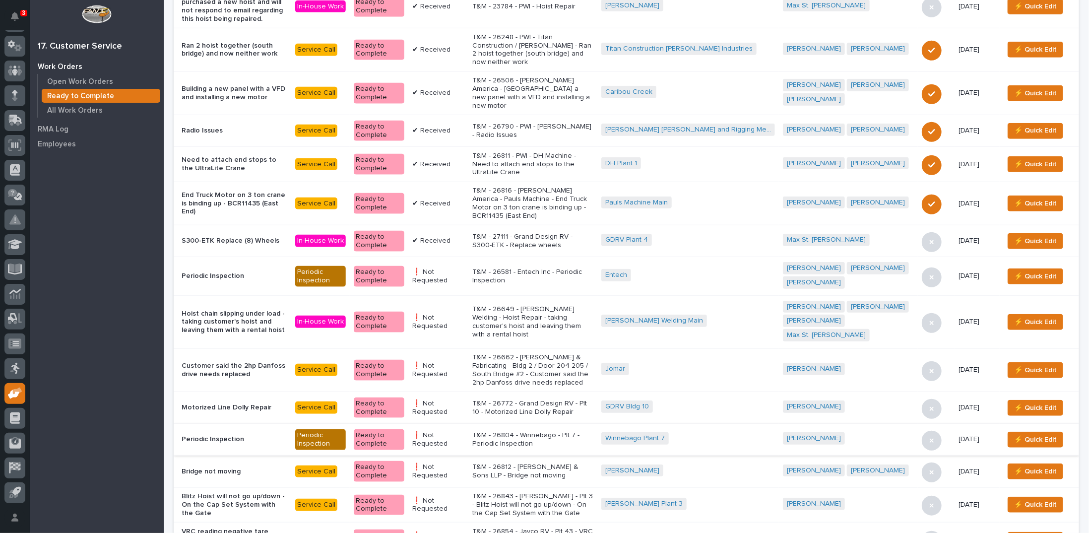
scroll to position [397, 0]
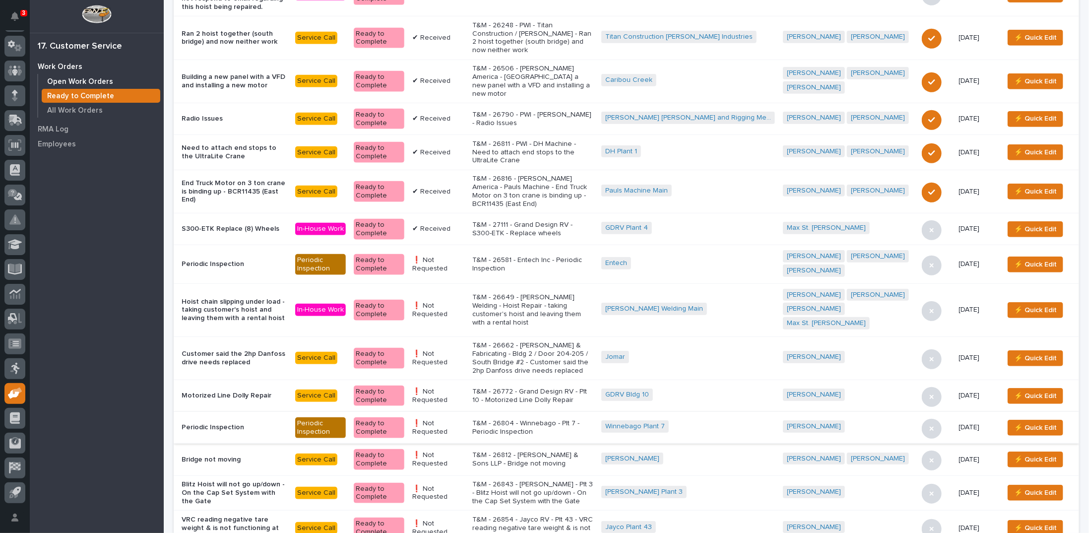
click at [65, 79] on p "Open Work Orders" at bounding box center [80, 81] width 66 height 9
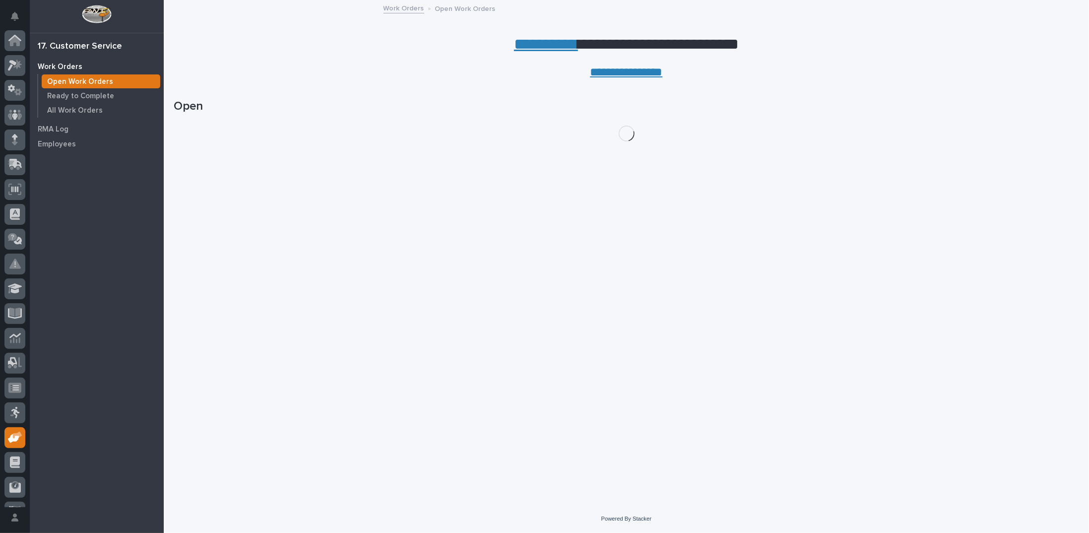
scroll to position [44, 0]
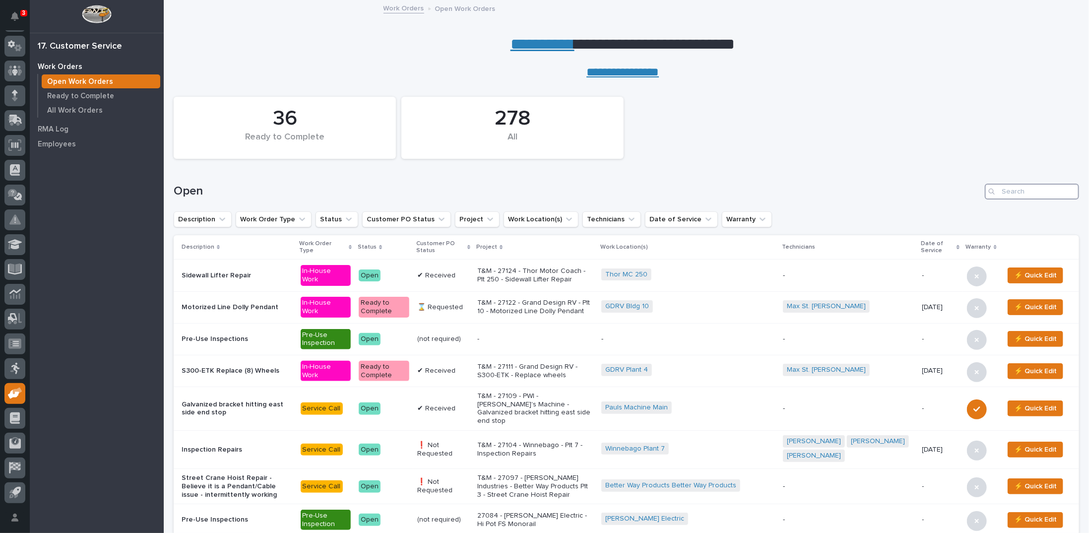
click at [1011, 195] on input "Search" at bounding box center [1032, 192] width 94 height 16
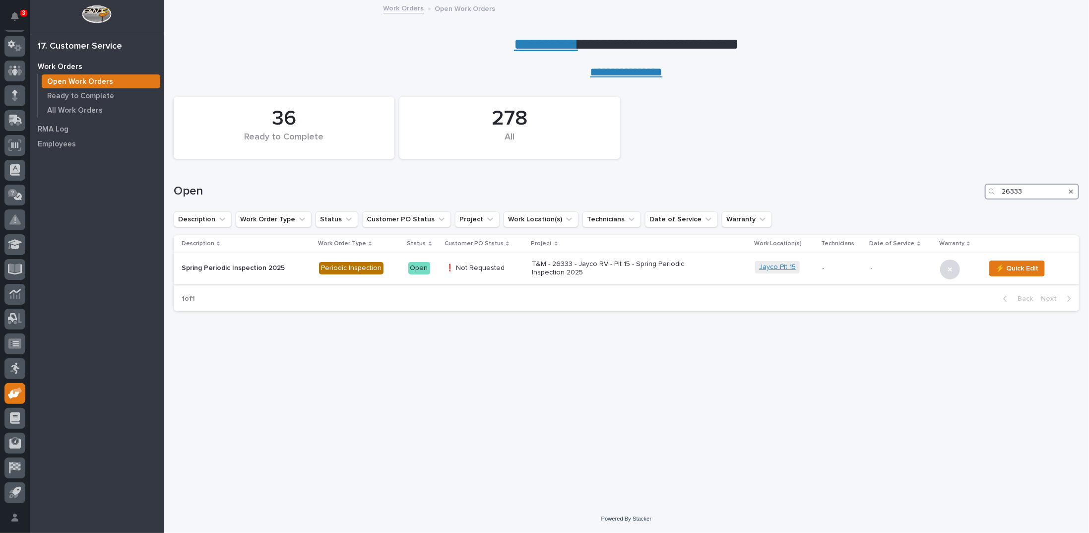
type input "26333"
click at [780, 269] on link "Jayco Plt 15" at bounding box center [777, 267] width 37 height 8
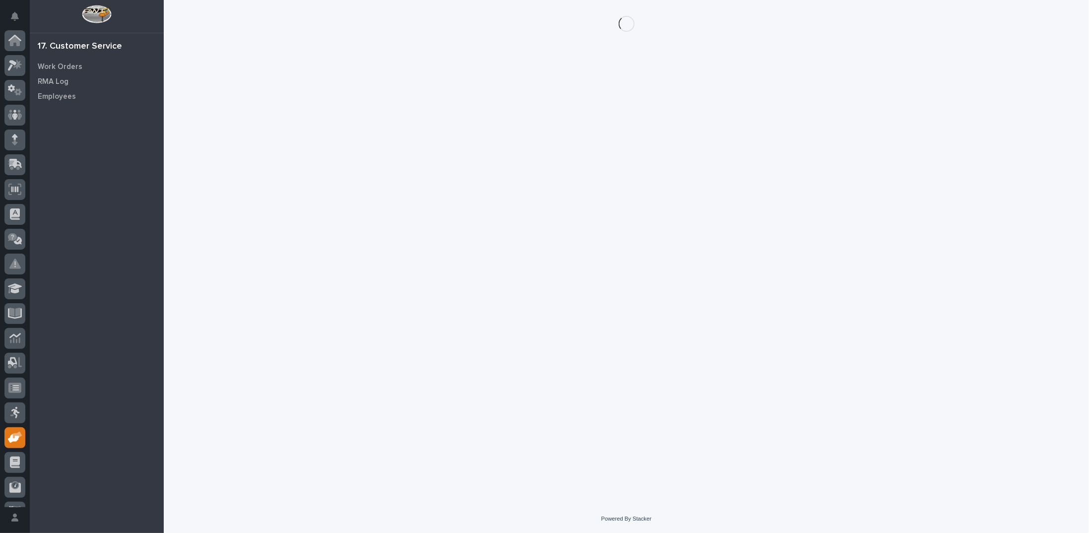
scroll to position [44, 0]
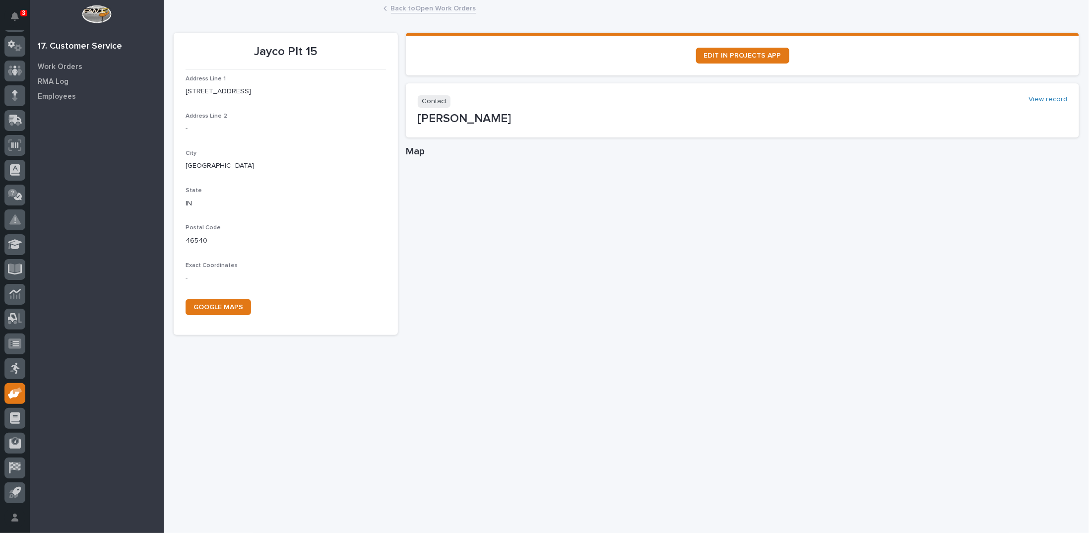
click at [432, 8] on link "Back to Open Work Orders" at bounding box center [433, 7] width 85 height 11
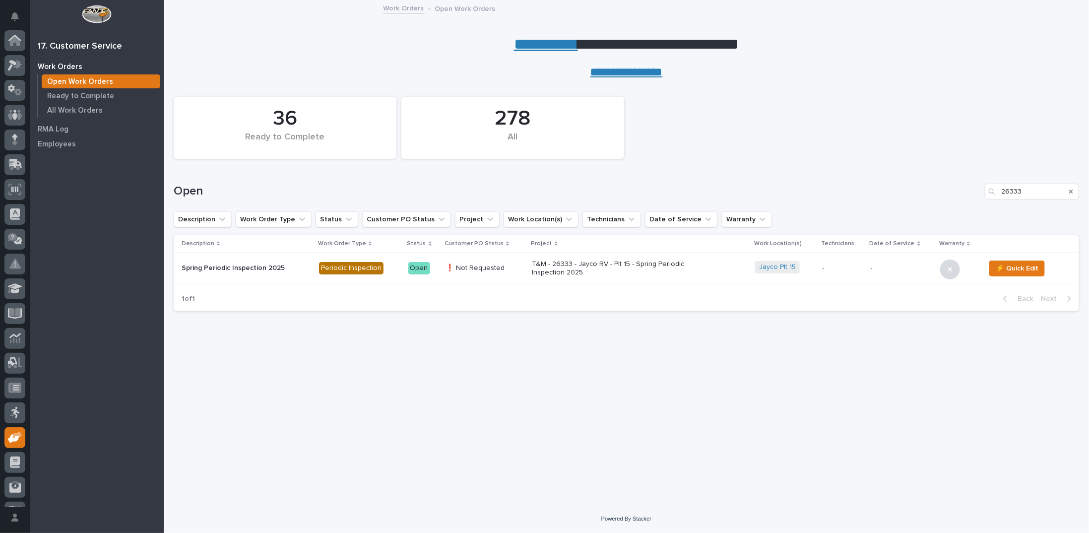
scroll to position [44, 0]
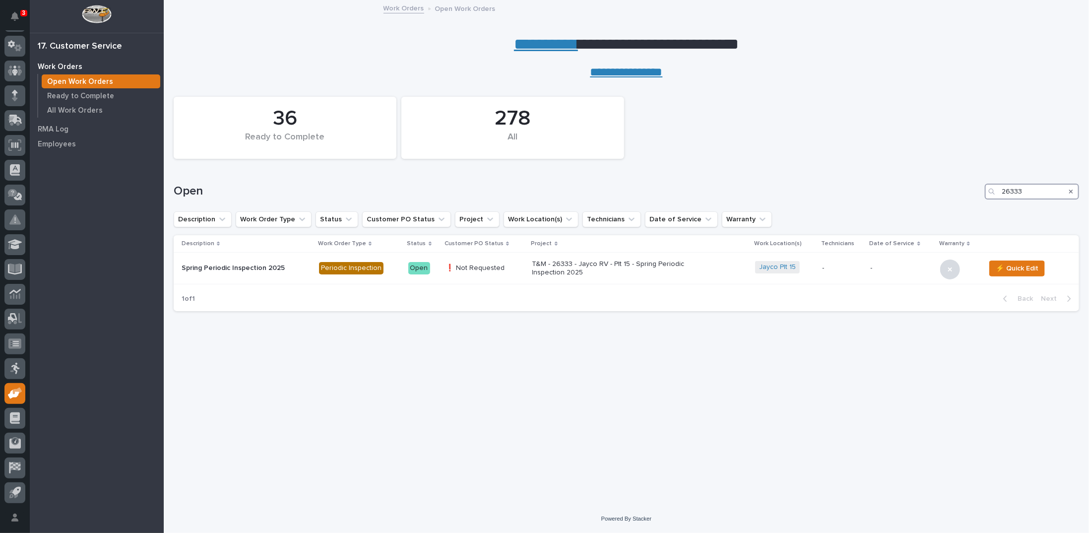
drag, startPoint x: 1022, startPoint y: 191, endPoint x: 936, endPoint y: 187, distance: 86.4
click at [938, 191] on div "Open 26333" at bounding box center [627, 192] width 906 height 16
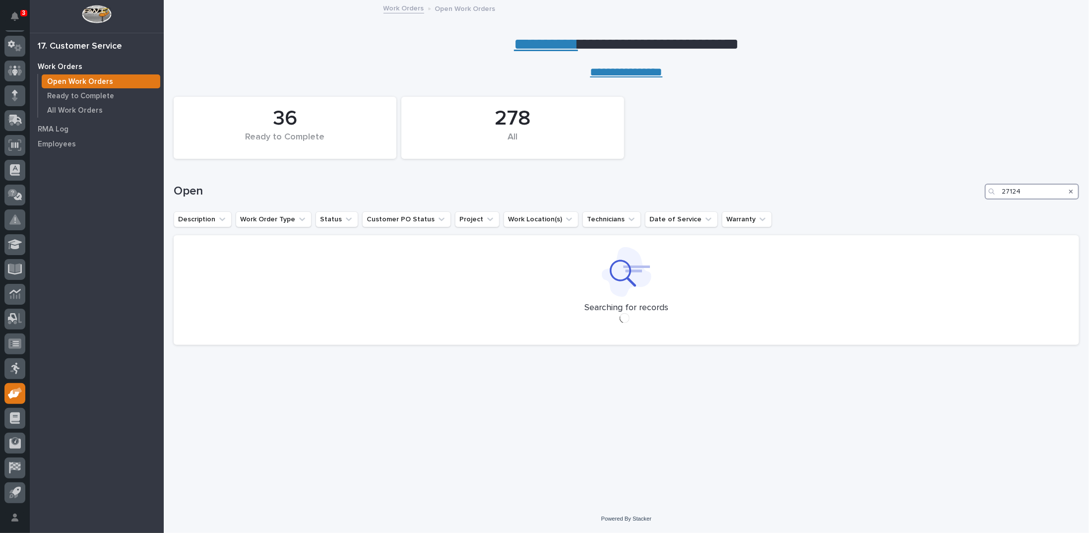
type input "27124"
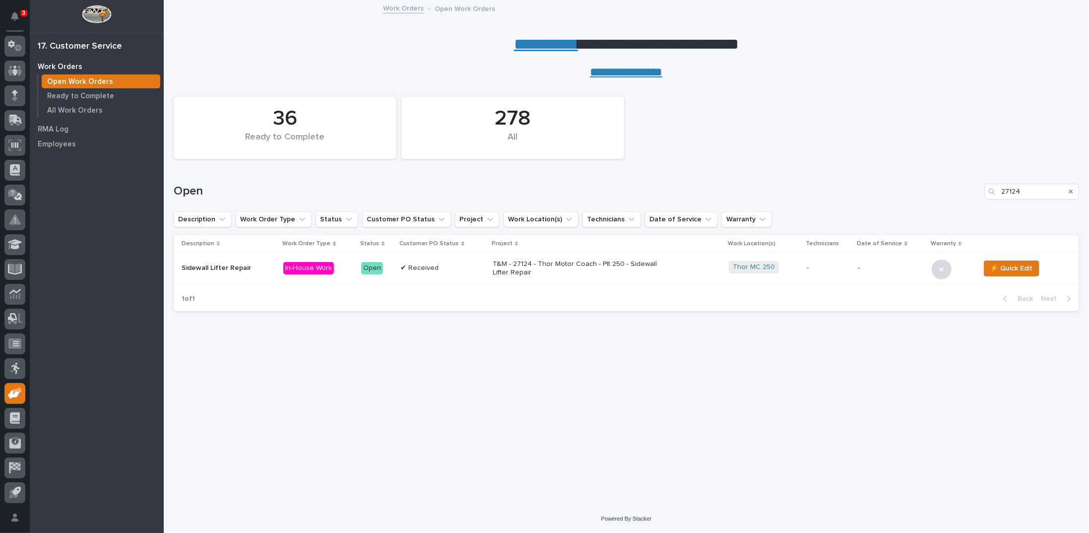
click at [515, 262] on p "T&M - 27124 - Thor Motor Coach - Plt 250 - Sidewall Lifter Repair" at bounding box center [580, 268] width 174 height 17
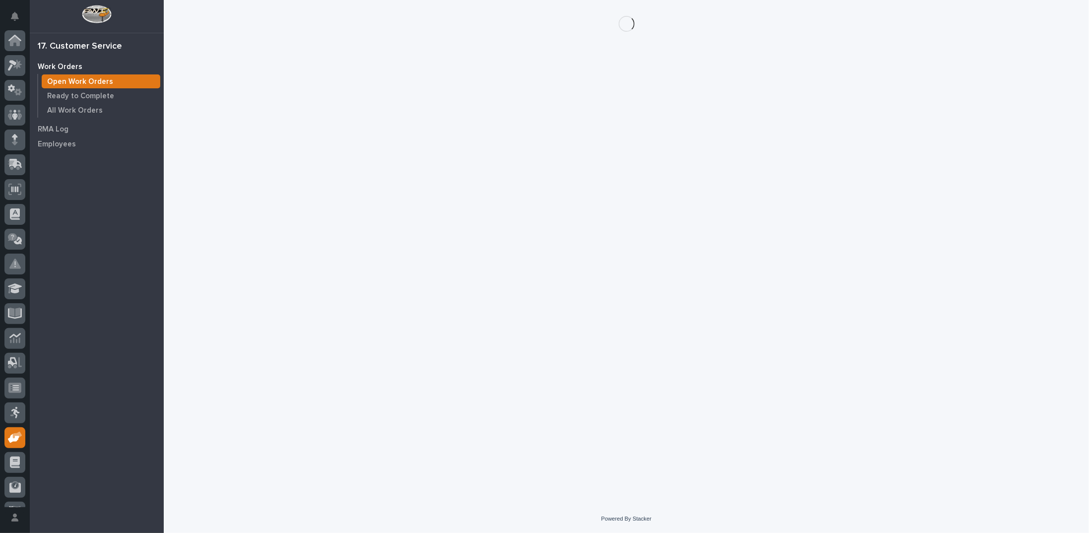
scroll to position [44, 0]
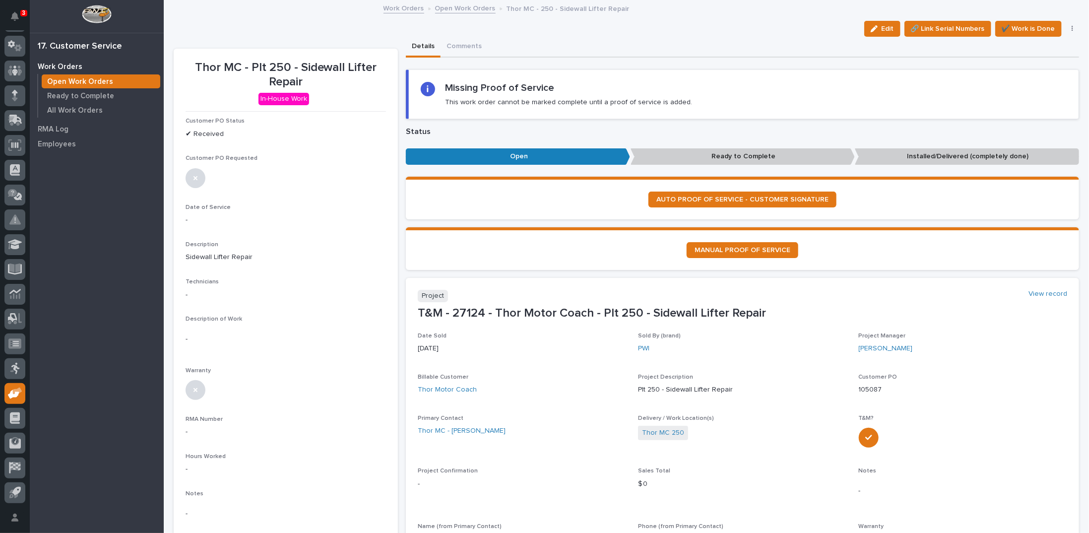
drag, startPoint x: 879, startPoint y: 25, endPoint x: 418, endPoint y: 121, distance: 470.9
click at [882, 24] on span "Edit" at bounding box center [888, 28] width 12 height 9
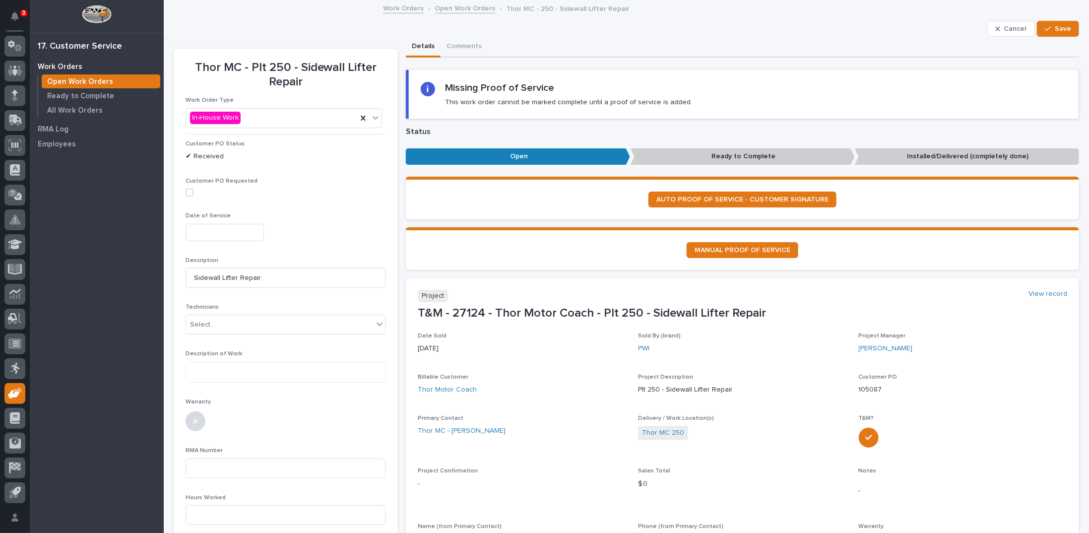
click at [217, 228] on input "text" at bounding box center [225, 232] width 78 height 17
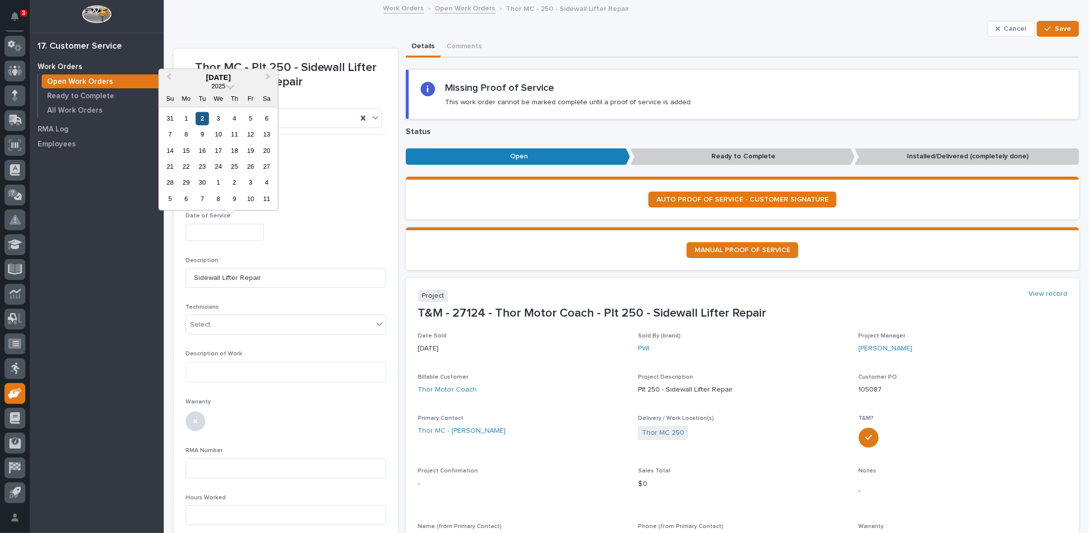
drag, startPoint x: 205, startPoint y: 119, endPoint x: 208, endPoint y: 135, distance: 16.7
click at [205, 119] on div "2" at bounding box center [202, 118] width 13 height 13
type input "**********"
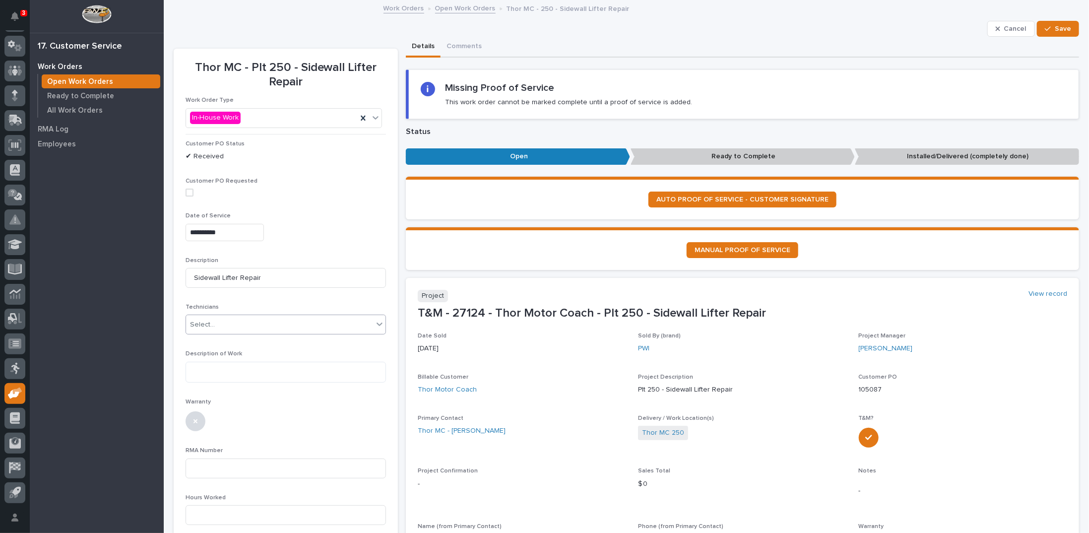
click at [223, 321] on div "Select..." at bounding box center [279, 325] width 187 height 16
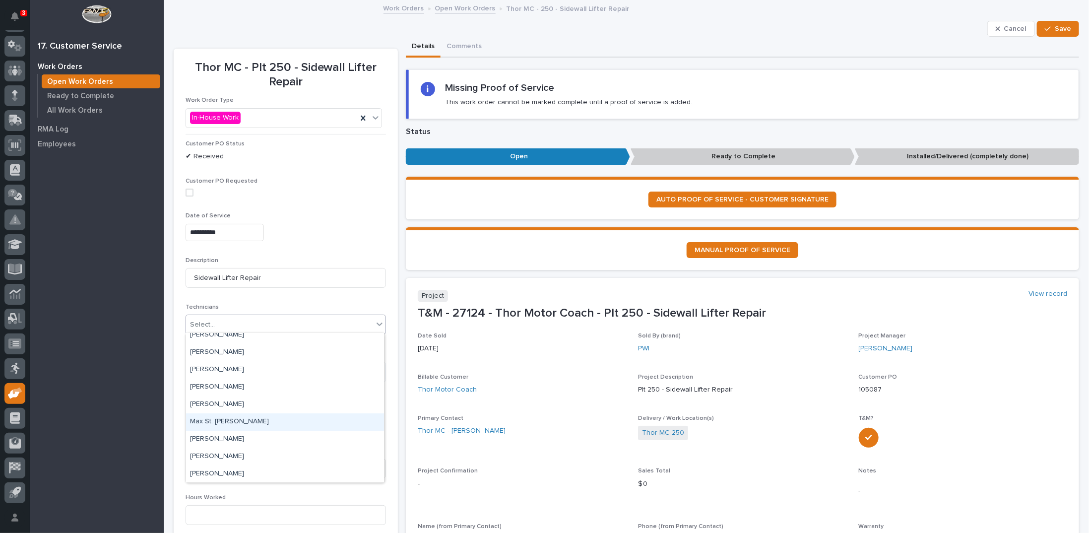
click at [226, 425] on div "Max St. [PERSON_NAME]" at bounding box center [285, 421] width 198 height 17
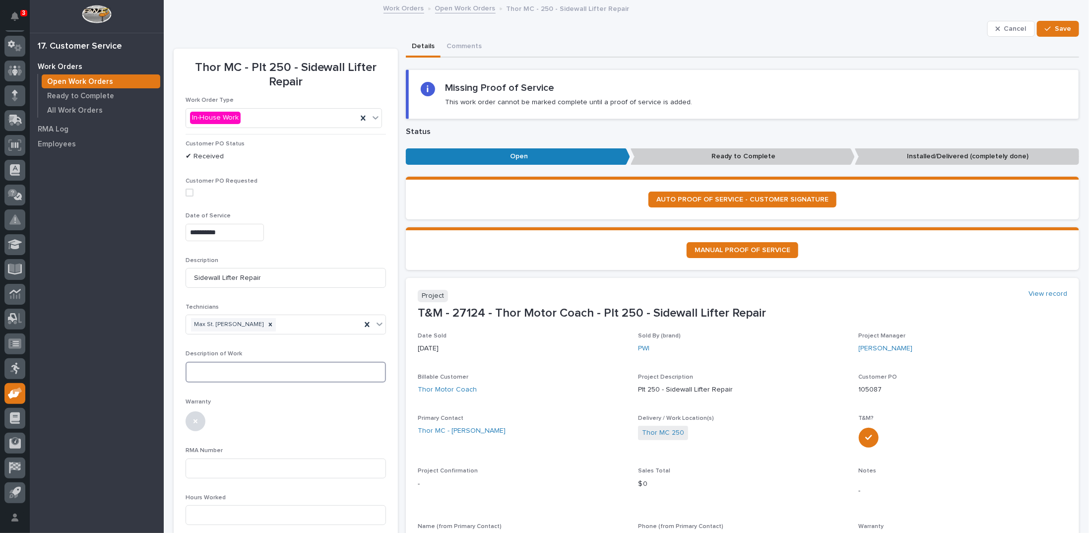
click at [232, 374] on textarea at bounding box center [286, 372] width 201 height 21
type textarea "**********"
click at [199, 513] on input at bounding box center [286, 515] width 201 height 20
type input "2"
click at [1049, 24] on button "Save" at bounding box center [1058, 29] width 42 height 16
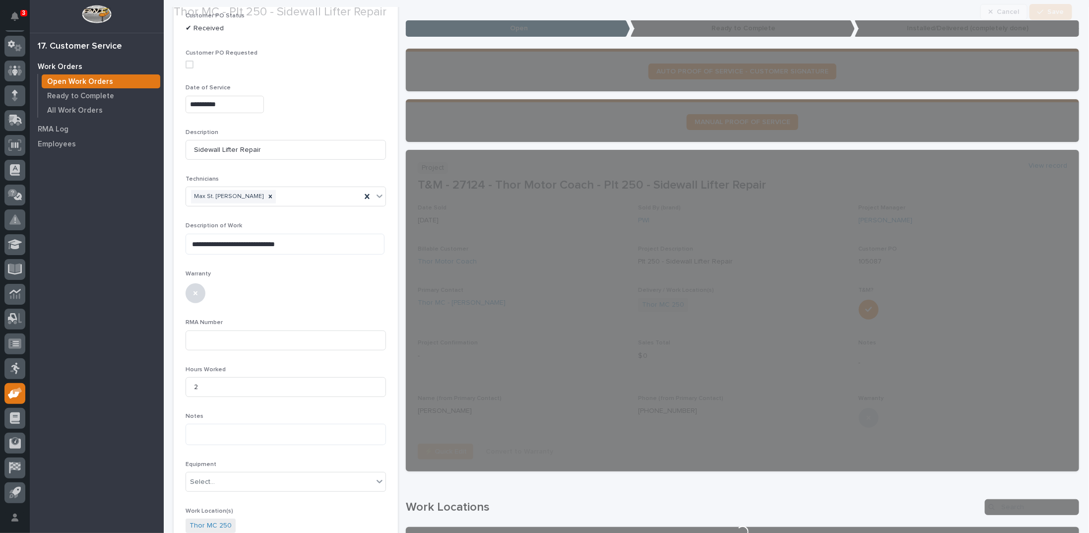
scroll to position [199, 0]
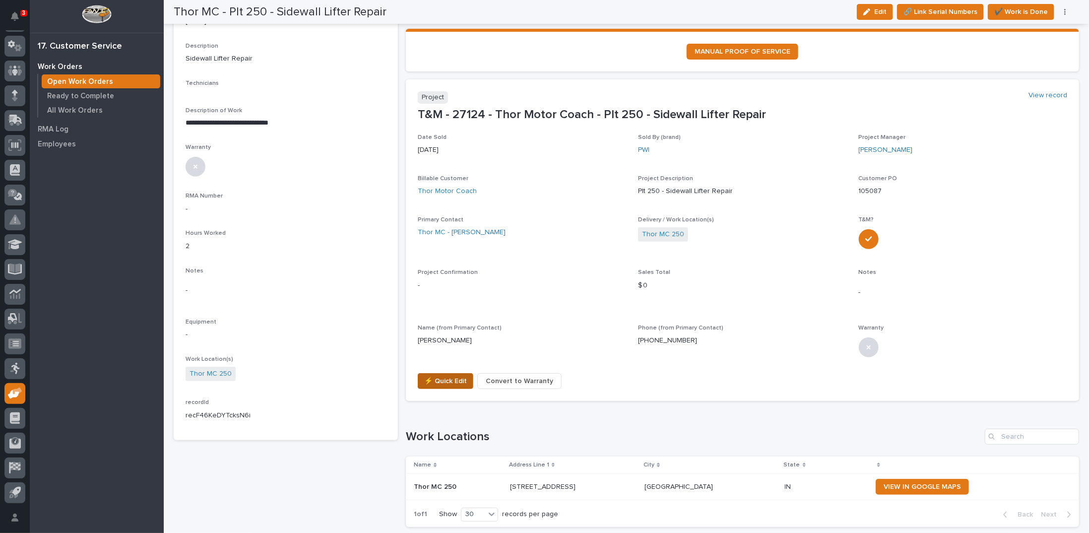
click at [449, 382] on span "⚡ Quick Edit" at bounding box center [445, 381] width 43 height 12
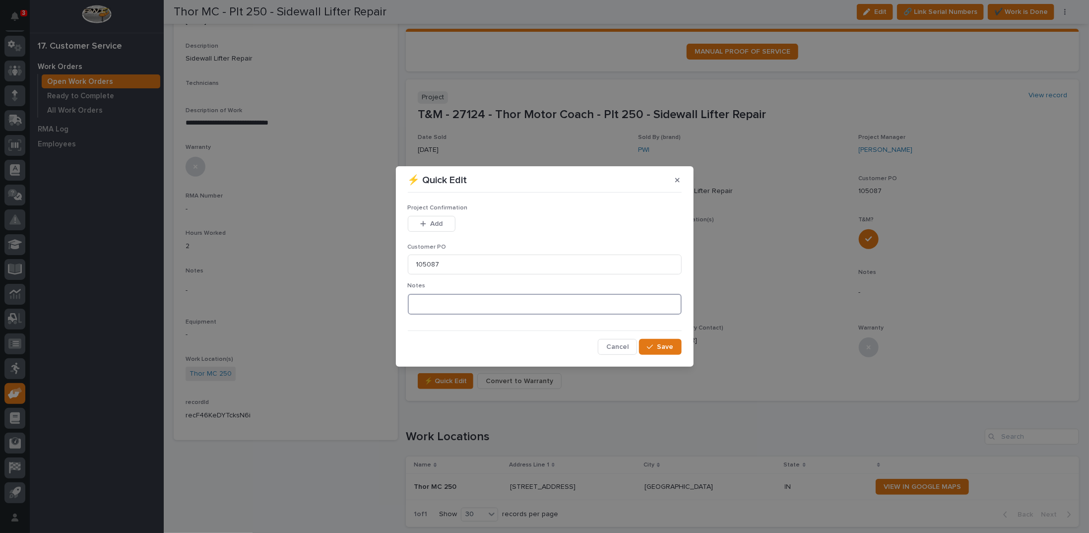
click at [437, 306] on textarea at bounding box center [545, 304] width 274 height 21
type textarea "*********"
click at [445, 222] on button "Add" at bounding box center [432, 224] width 48 height 16
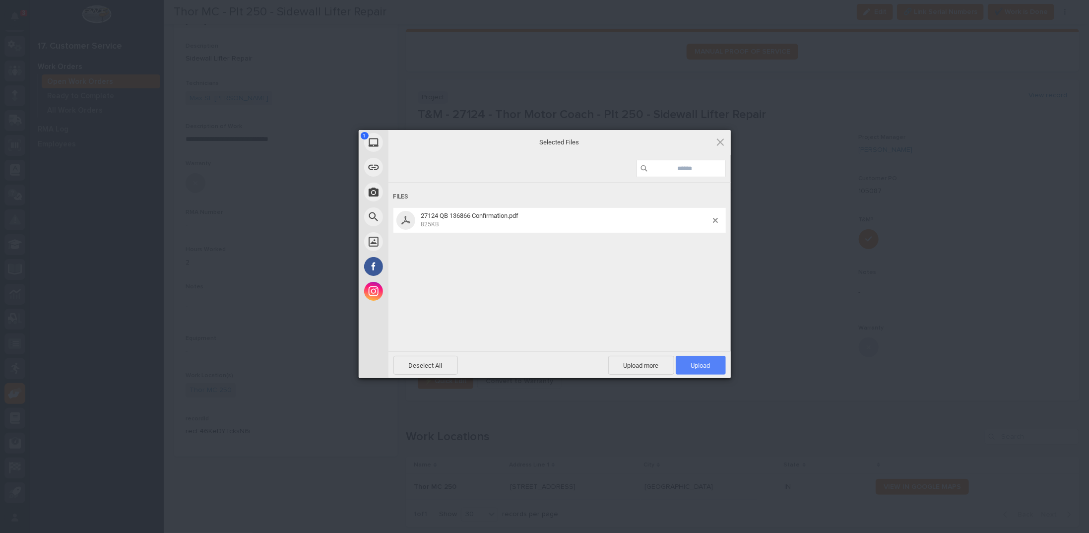
click at [702, 365] on span "Upload 1" at bounding box center [700, 365] width 19 height 7
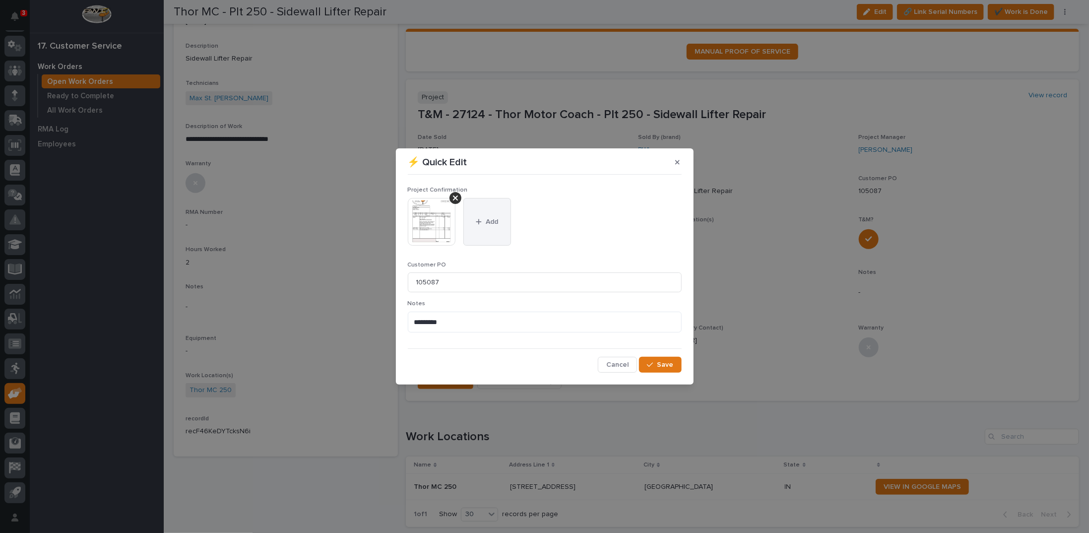
click at [486, 222] on span "Add" at bounding box center [492, 221] width 12 height 9
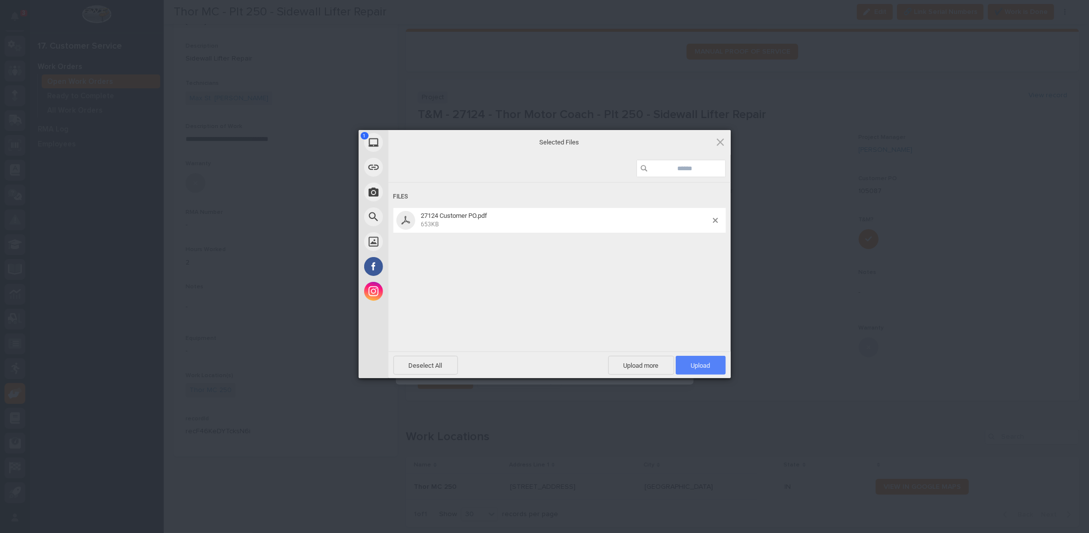
click at [715, 364] on span "Upload 1" at bounding box center [701, 365] width 50 height 19
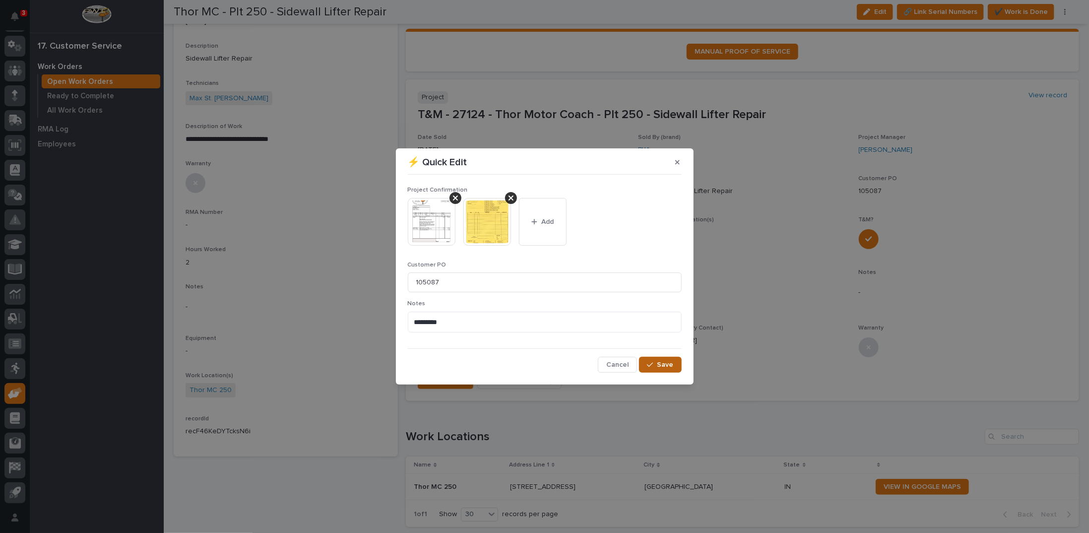
click at [661, 363] on span "Save" at bounding box center [666, 364] width 16 height 9
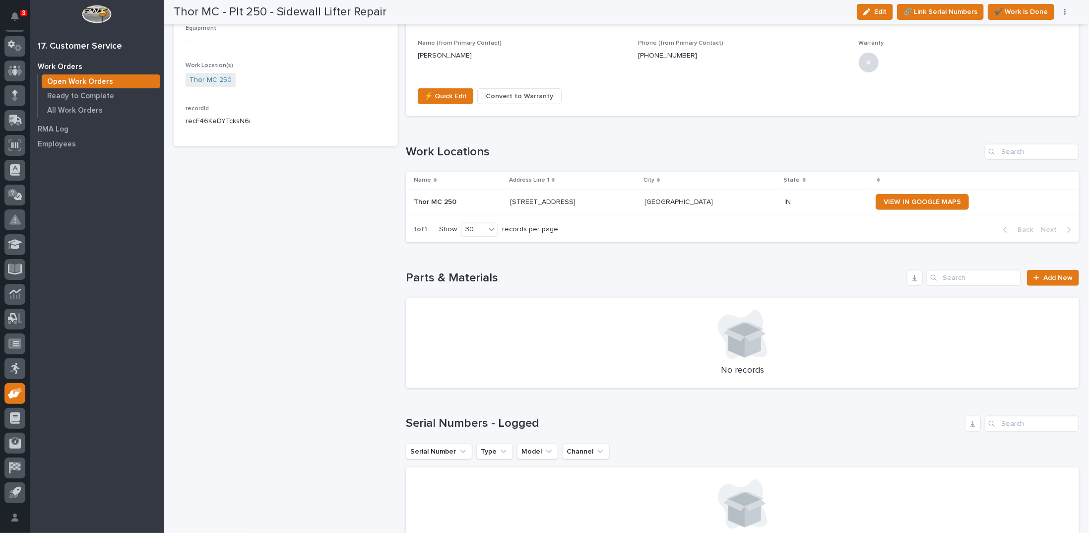
scroll to position [509, 0]
click at [1035, 277] on div at bounding box center [1039, 277] width 10 height 7
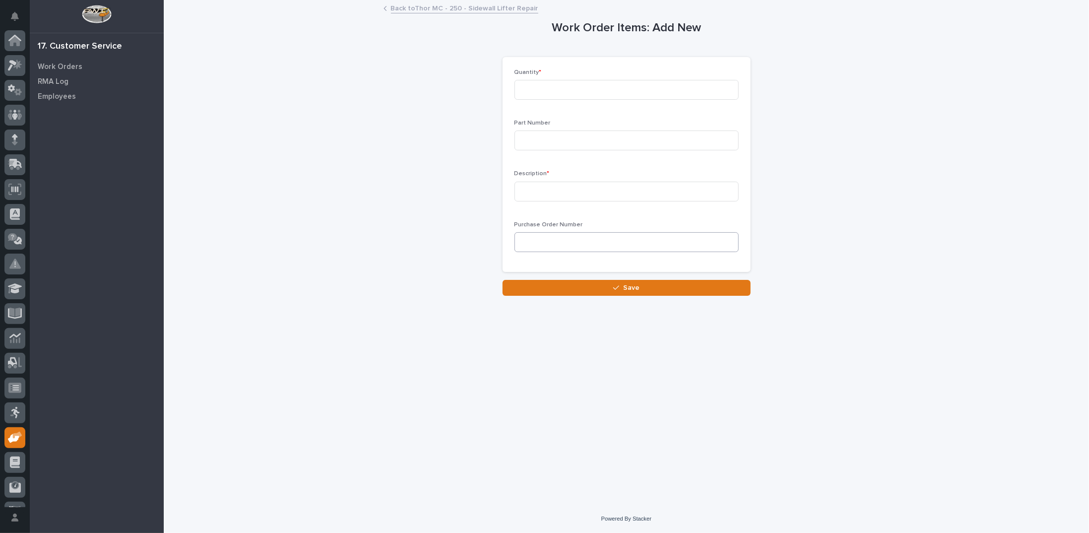
scroll to position [44, 0]
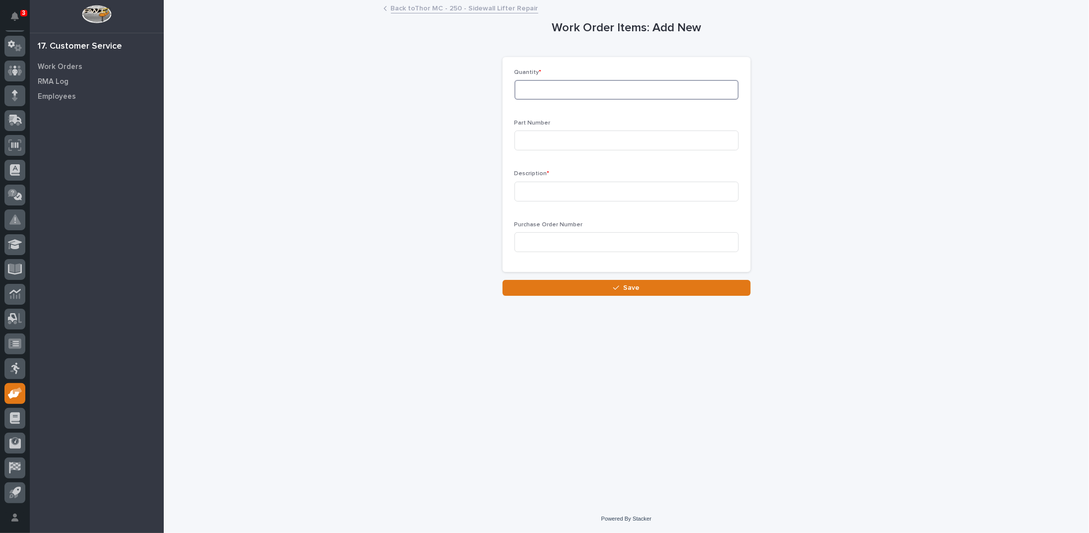
click at [574, 81] on input at bounding box center [627, 90] width 224 height 20
type input "1"
type input "ALG75-MK-W"
type input "ABACO Lifter Rebuild Kit"
click at [622, 287] on div "button" at bounding box center [618, 287] width 10 height 7
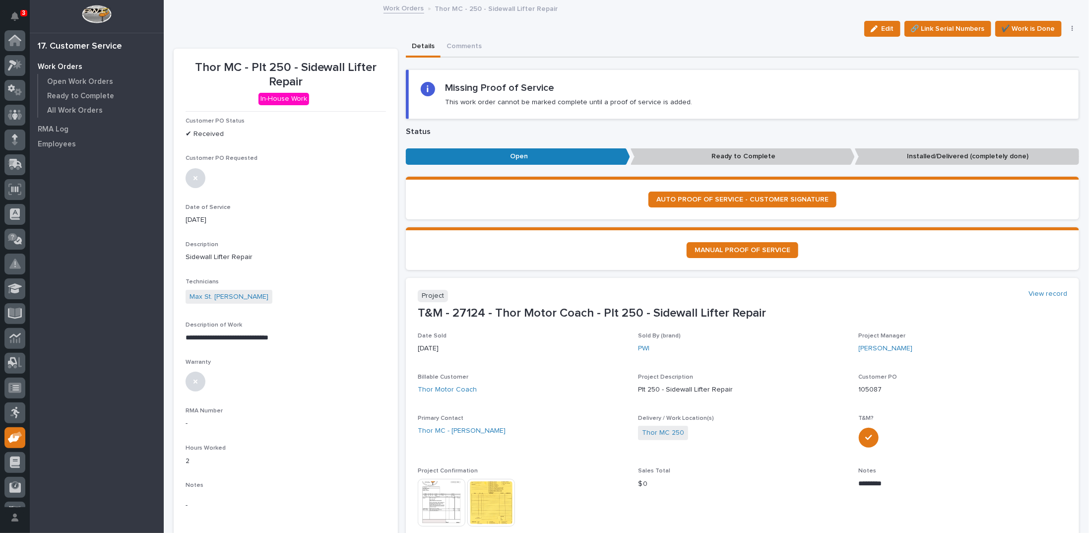
scroll to position [44, 0]
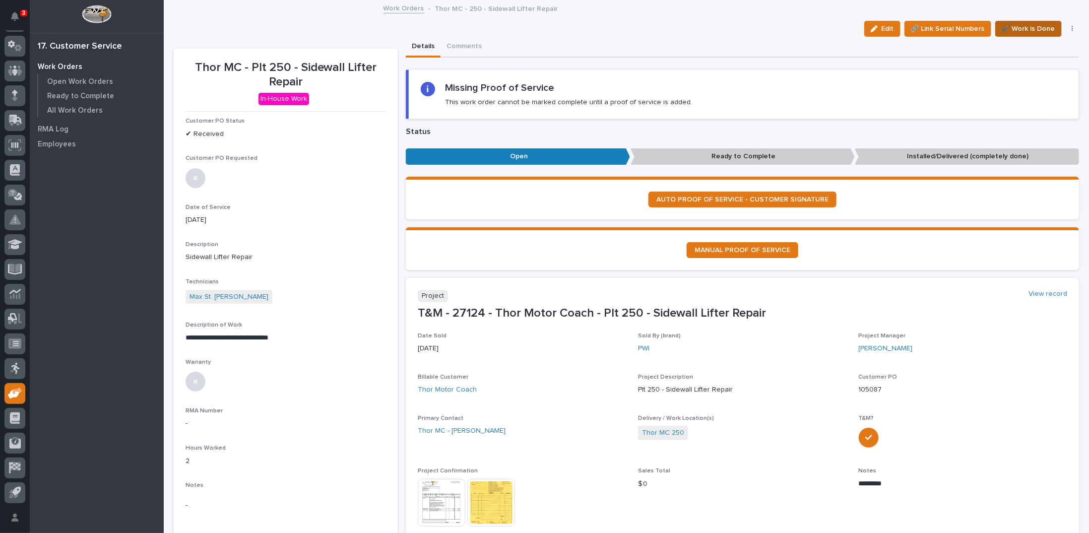
click at [1038, 26] on span "✔️ Work is Done" at bounding box center [1029, 29] width 54 height 12
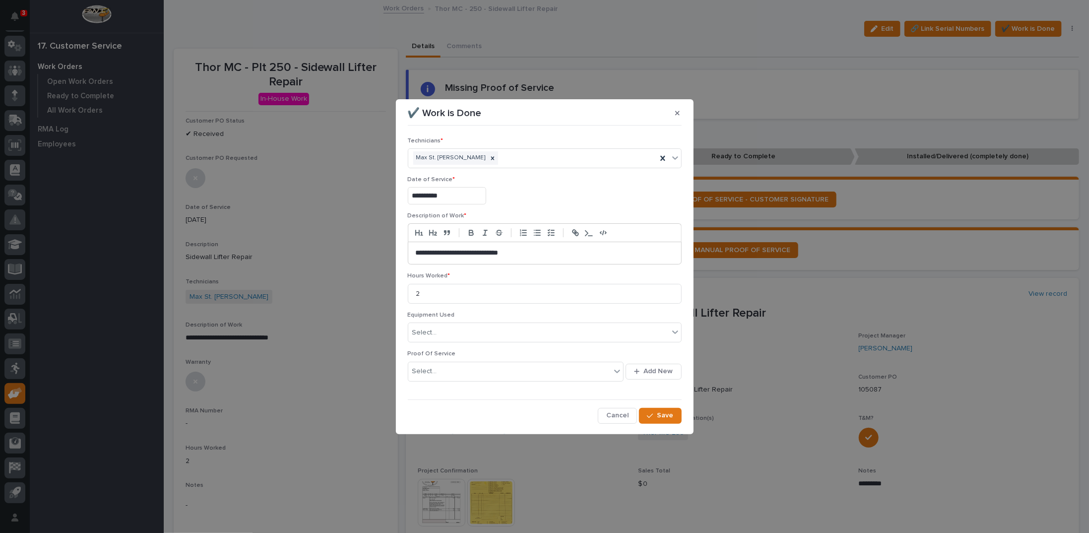
click at [639, 408] on div "Cancel Save" at bounding box center [545, 416] width 274 height 16
click at [652, 412] on icon "button" at bounding box center [650, 415] width 6 height 7
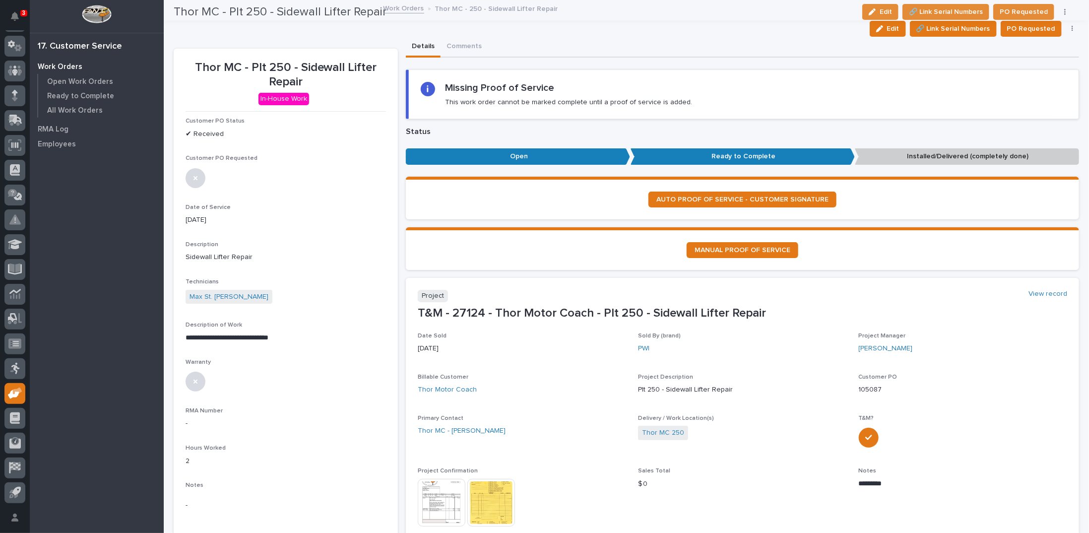
scroll to position [0, 0]
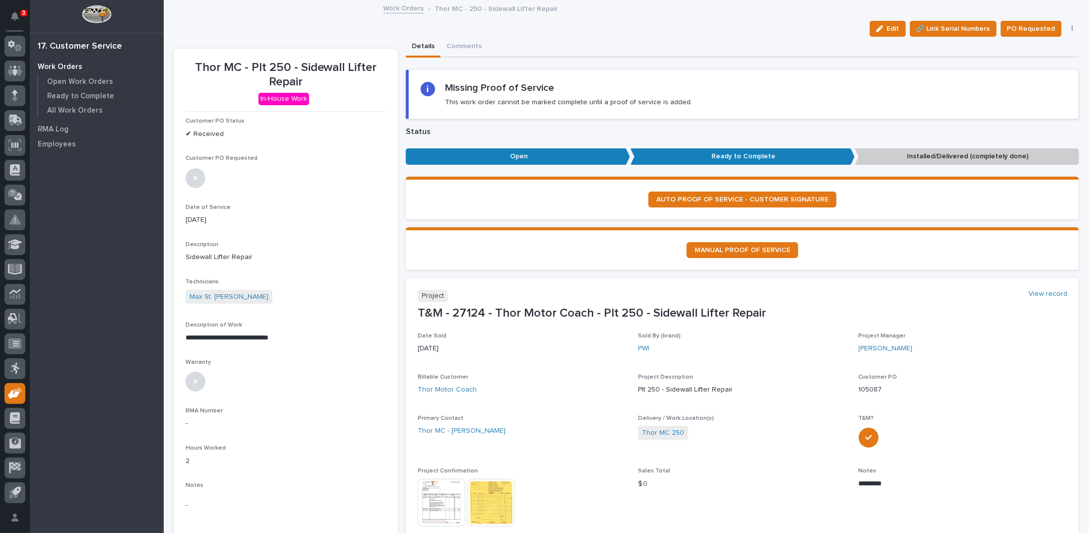
click at [1067, 28] on button "button" at bounding box center [1073, 28] width 14 height 7
click at [1035, 79] on span "Regenerate PDF" at bounding box center [1041, 80] width 53 height 12
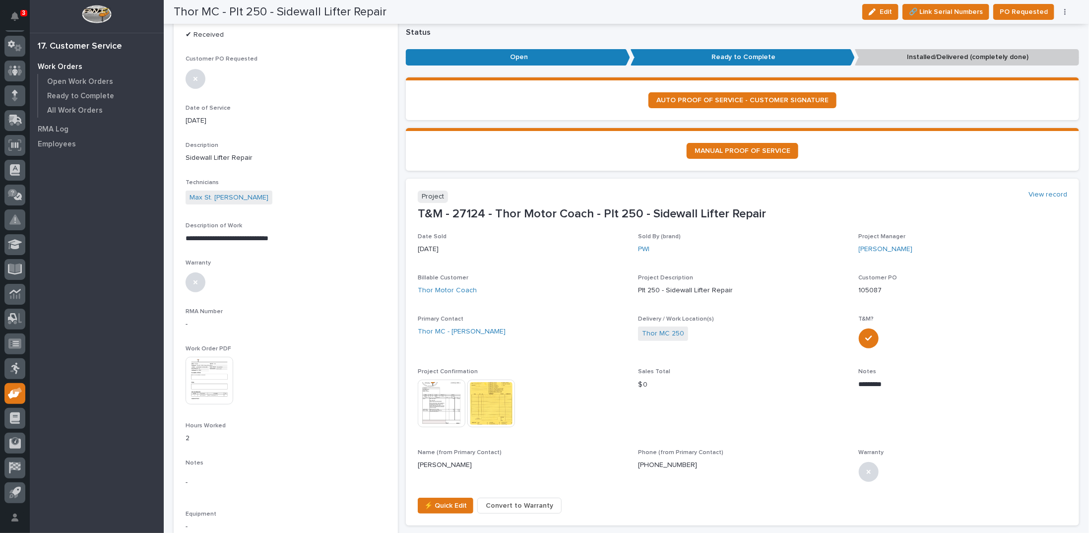
click at [198, 371] on img at bounding box center [210, 381] width 48 height 48
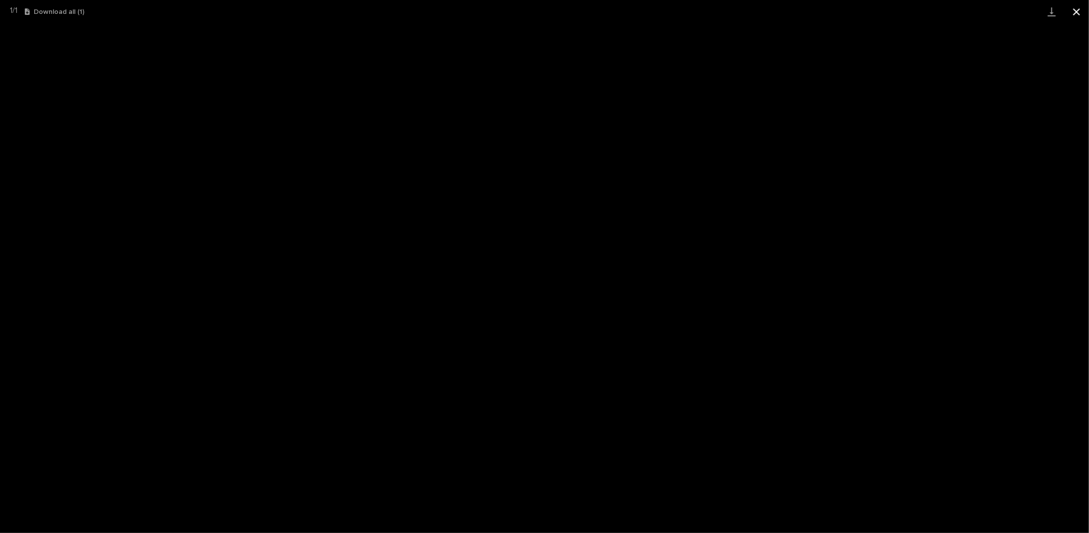
click at [1077, 8] on button "Close gallery" at bounding box center [1077, 11] width 25 height 23
